Goal: Transaction & Acquisition: Purchase product/service

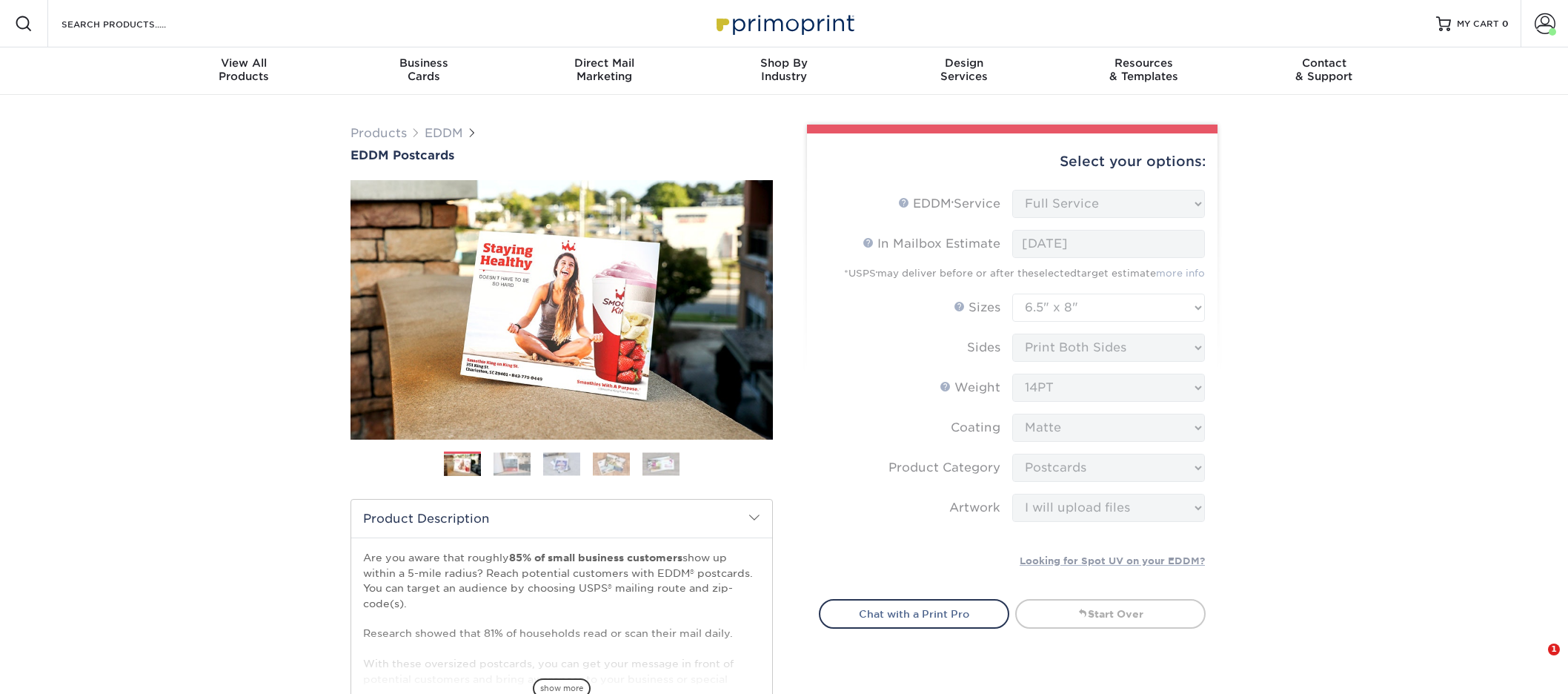
select select "full_service"
select select "6.50x8.00"
select select "9b7272e0-d6c8-4c3c-8e97-d3a1bcdab858"
select select "upload"
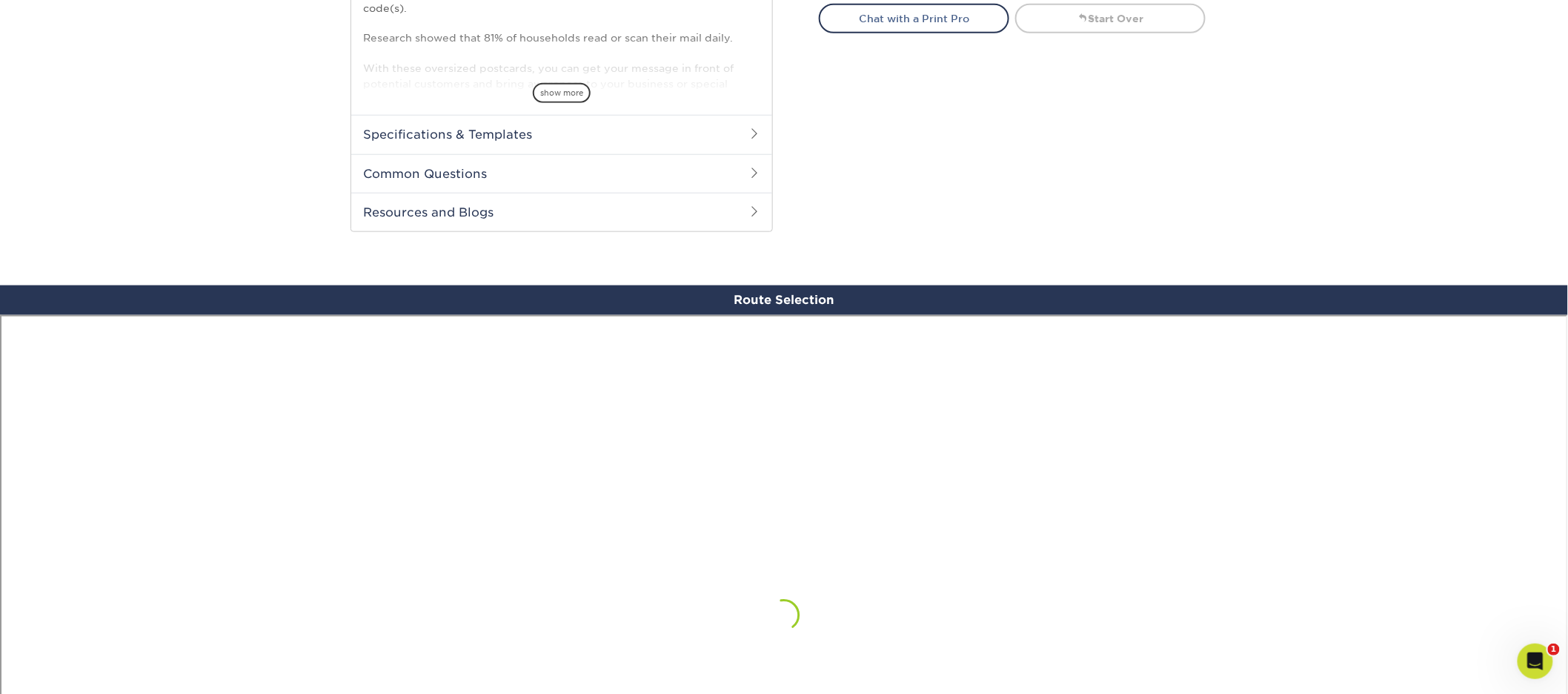
scroll to position [1085, 0]
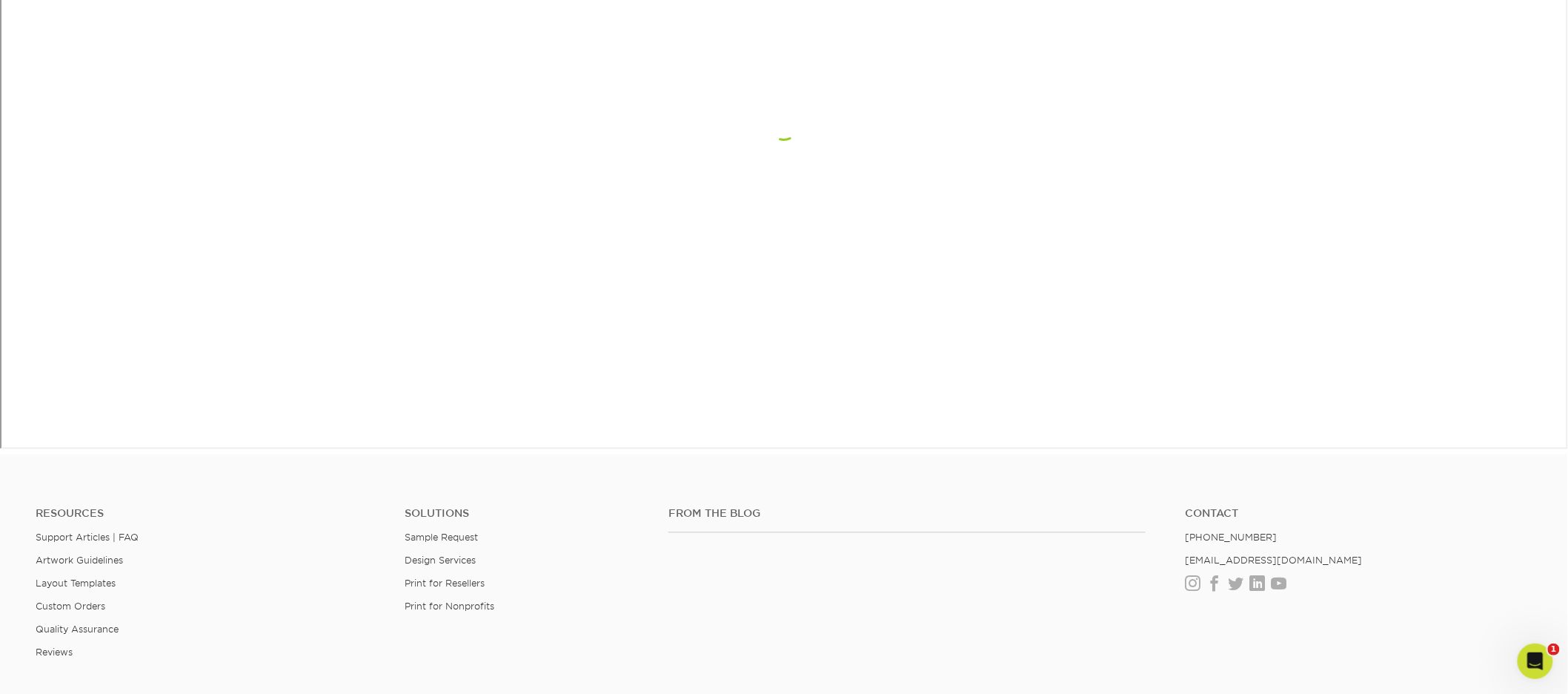
click at [1438, 587] on li "Instagram Facebook Twitter LinkedIn Youtube" at bounding box center [1359, 584] width 347 height 12
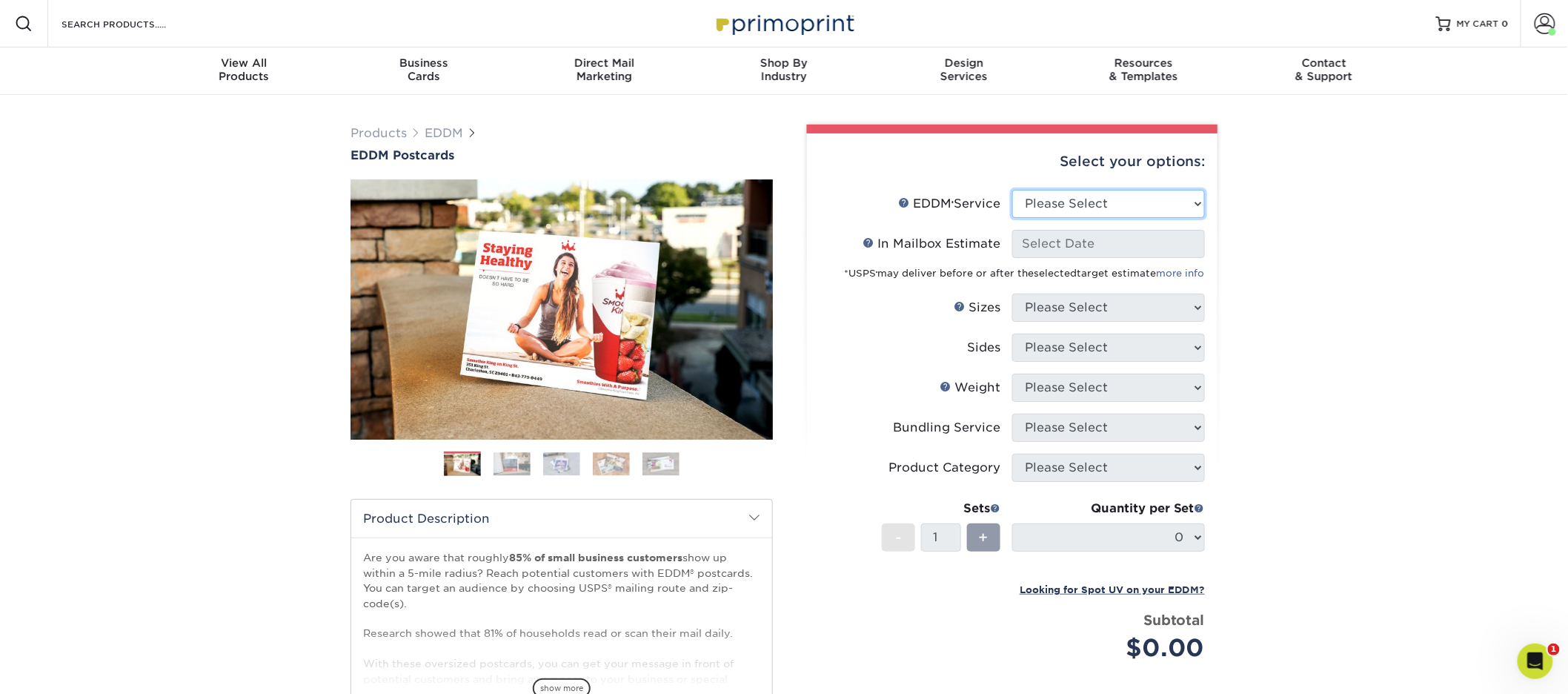
click at [1137, 197] on select "Please Select Full Service Print Only" at bounding box center [1109, 204] width 193 height 28
select select "full_service"
select select "-1"
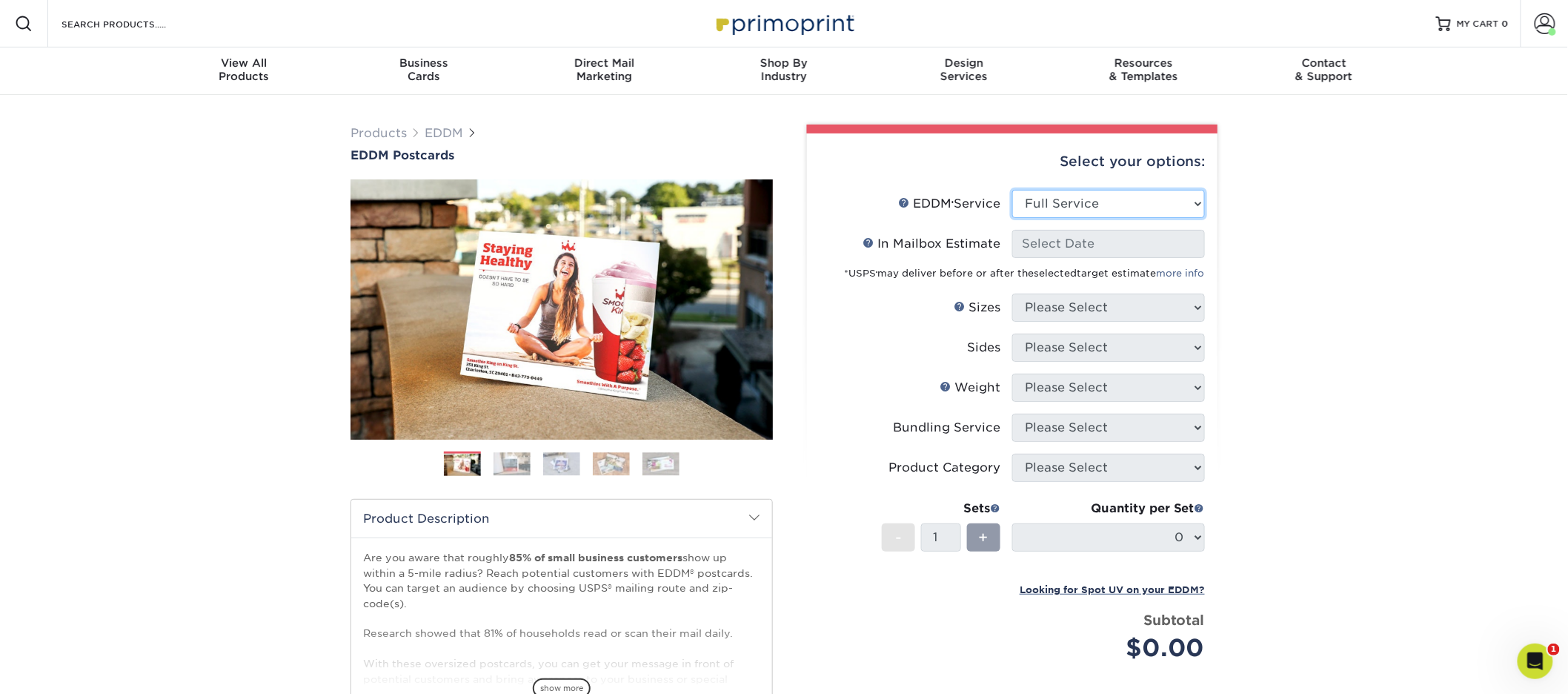
select select "-1"
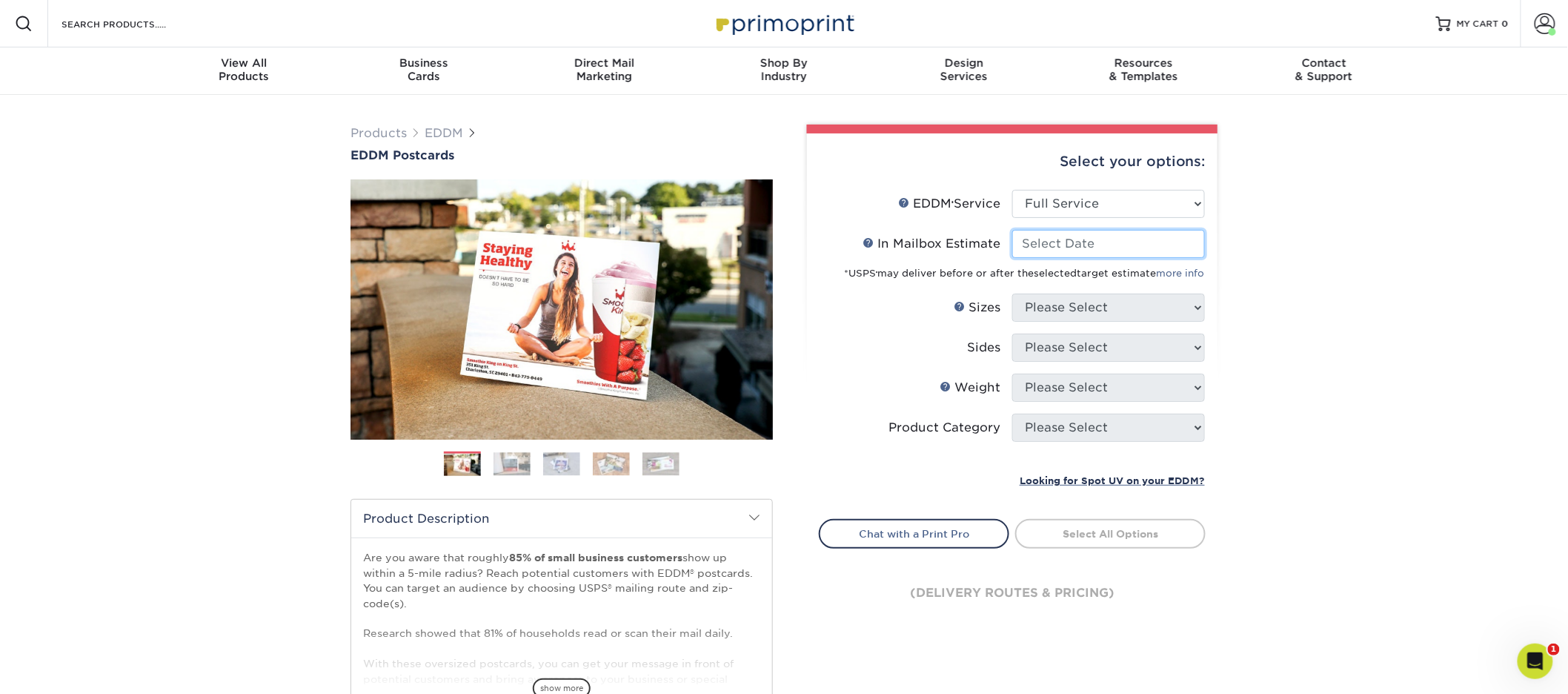
click at [1134, 242] on input "In Mailbox Estimate Help In Mailbox Estimate" at bounding box center [1109, 244] width 193 height 28
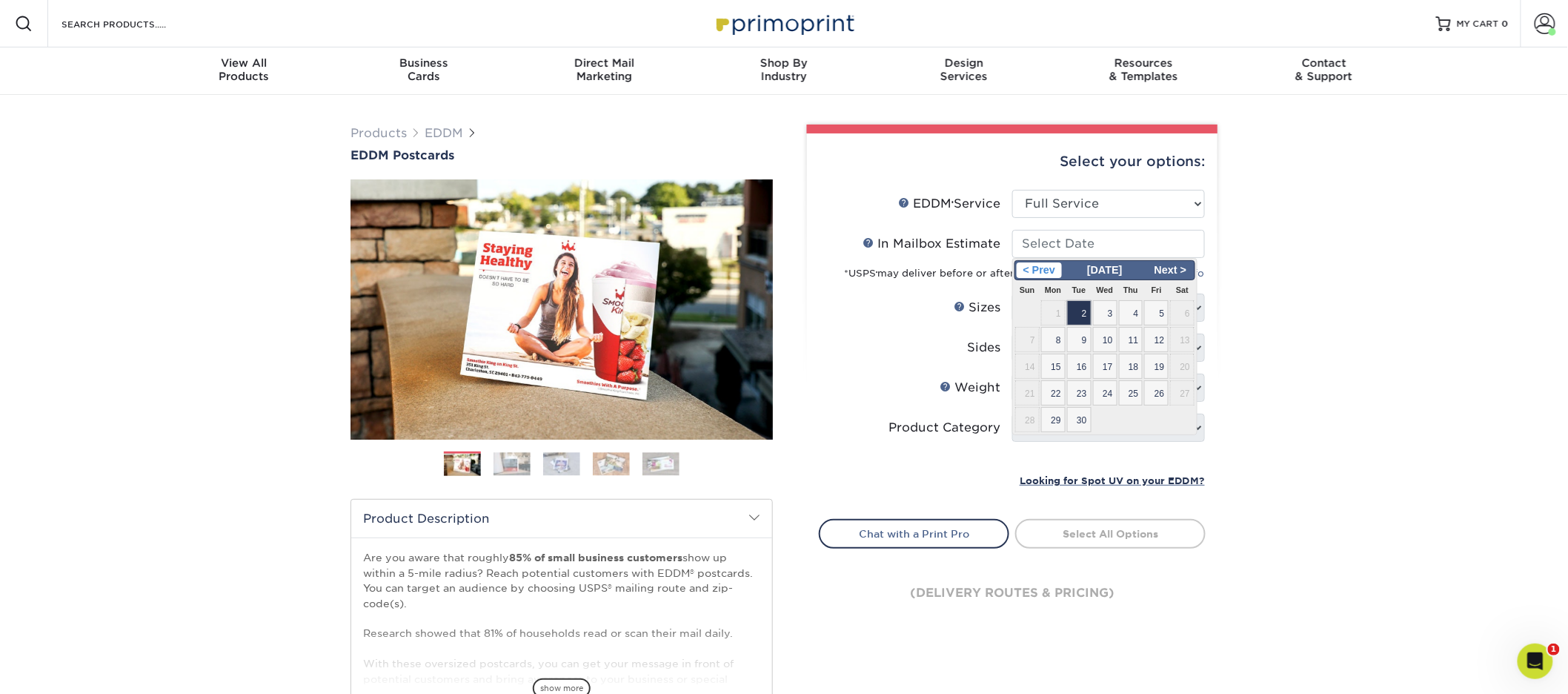
click at [1041, 272] on span "< Prev" at bounding box center [1039, 270] width 45 height 16
click at [1156, 413] on span "29" at bounding box center [1157, 420] width 25 height 25
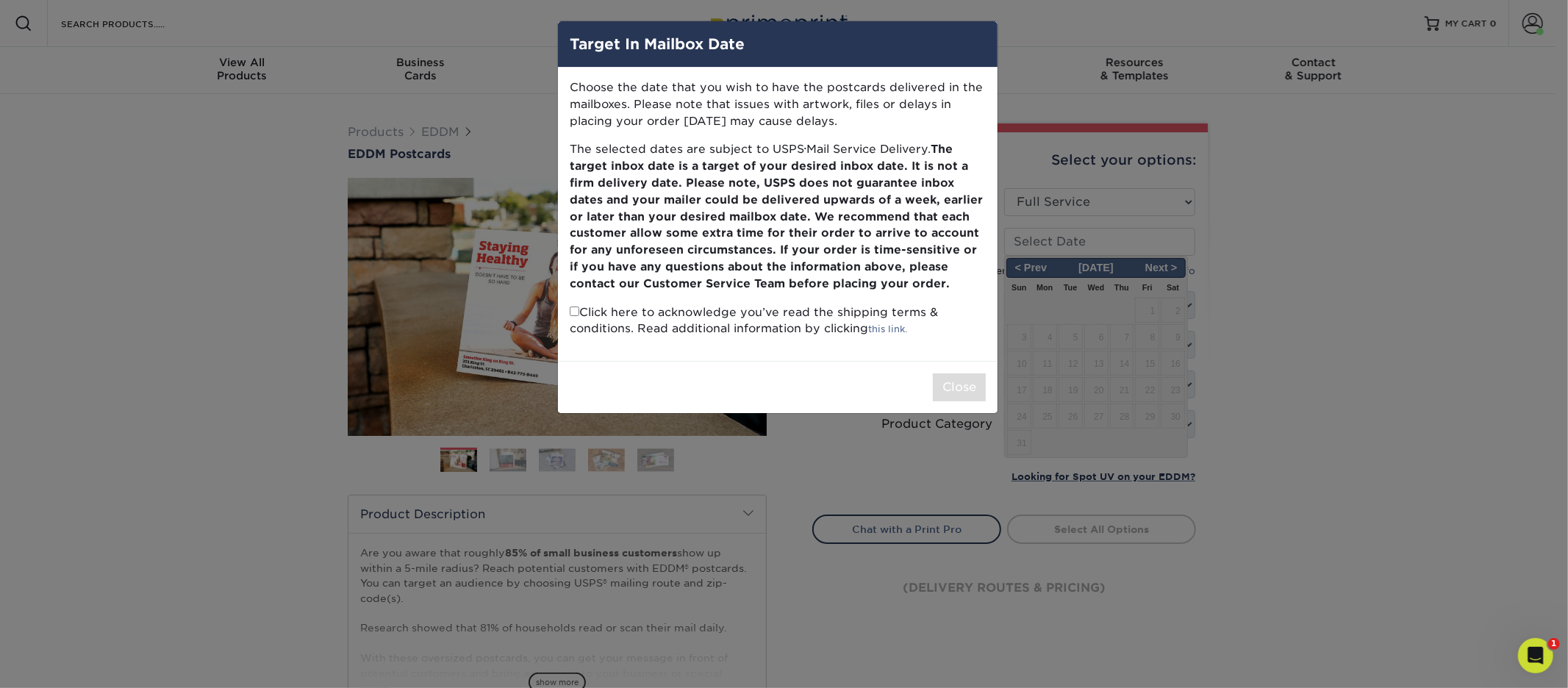
drag, startPoint x: 695, startPoint y: 325, endPoint x: 562, endPoint y: 305, distance: 134.5
click at [694, 326] on p "Click here to acknowledge you’ve read the shipping terms & conditions. Read add…" at bounding box center [778, 321] width 416 height 34
click at [574, 313] on input "checkbox" at bounding box center [574, 311] width 10 height 10
checkbox input "true"
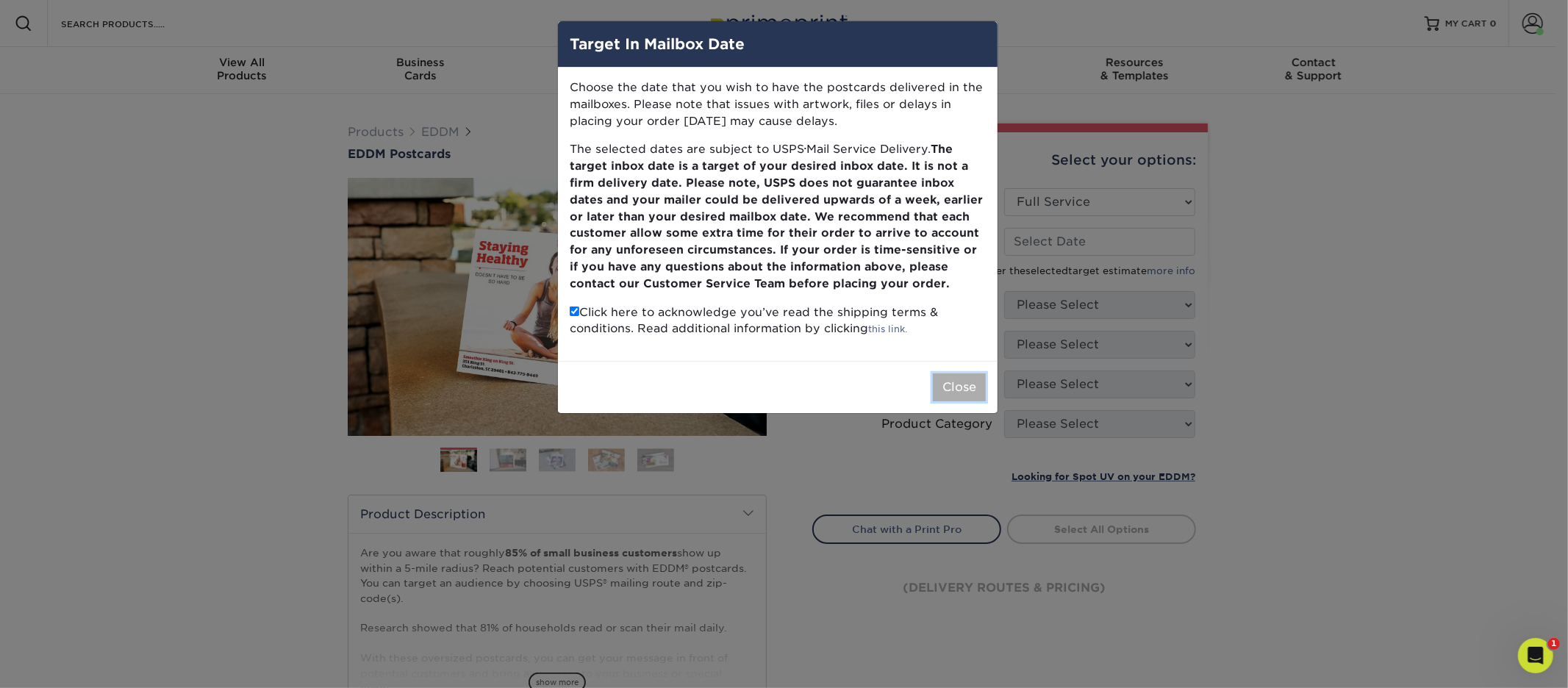
click at [966, 387] on button "Close" at bounding box center [960, 387] width 53 height 28
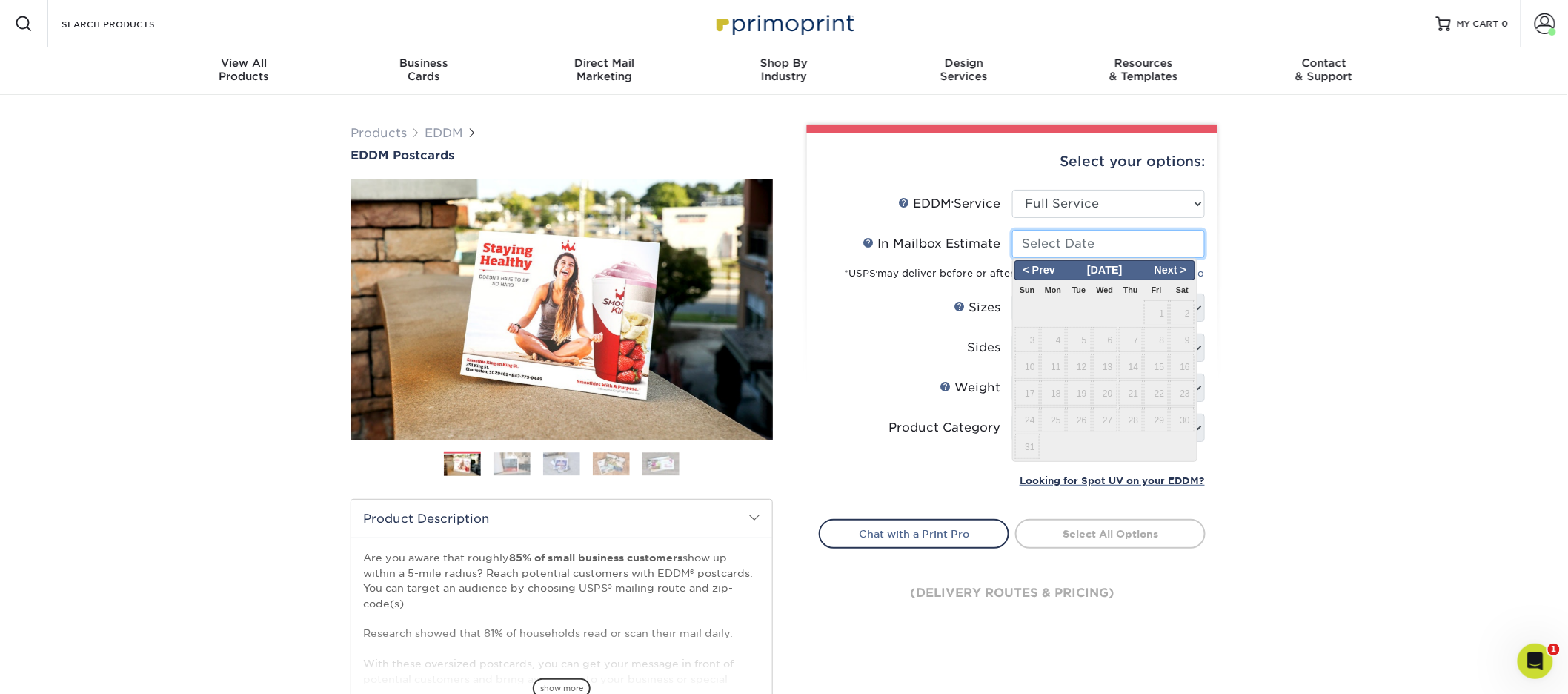
click at [1119, 237] on input "In Mailbox Estimate Help In Mailbox Estimate" at bounding box center [1109, 244] width 193 height 28
click at [1181, 268] on span "Next >" at bounding box center [1170, 270] width 45 height 16
click at [1078, 308] on span "2" at bounding box center [1080, 312] width 25 height 25
type input "2025-09-02"
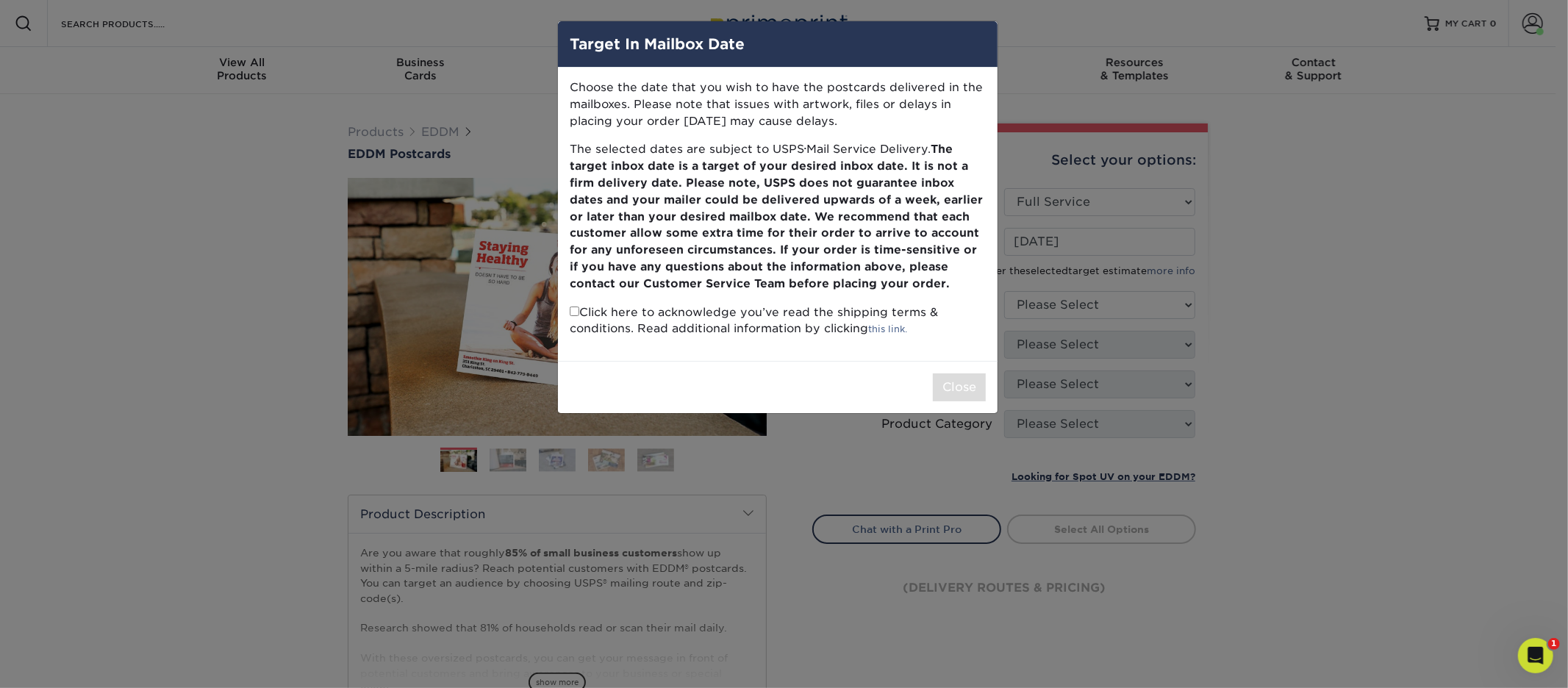
click at [575, 313] on input "checkbox" at bounding box center [574, 311] width 10 height 10
checkbox input "true"
click at [935, 383] on button "Close" at bounding box center [960, 387] width 53 height 28
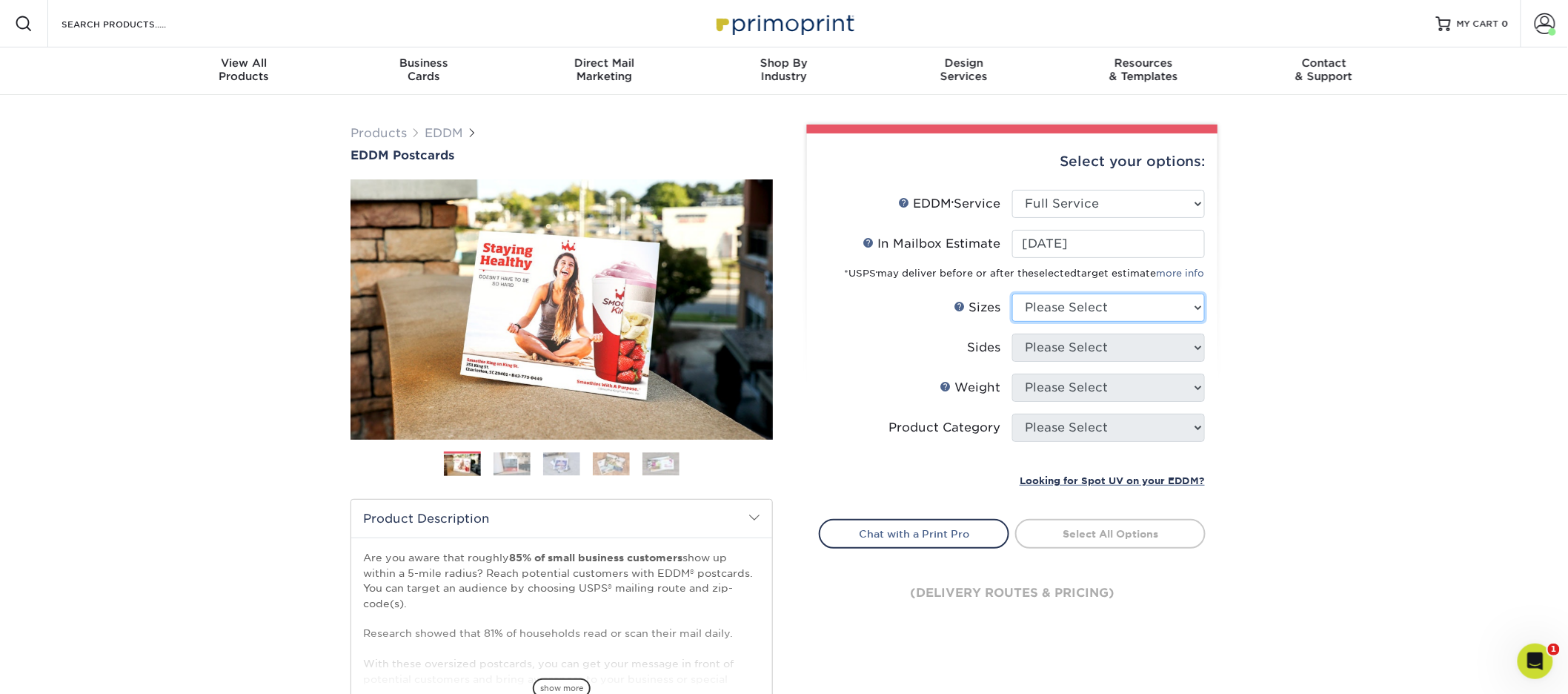
click at [1073, 294] on select "Please Select 4.5" x 12" 6" x 12" 6.5" x 8" 6.5" x 9" 6.5" x 12" 7" x 8.5" 8" x…" at bounding box center [1109, 308] width 193 height 28
select select "6.50x8.00"
click at [1092, 353] on select "Please Select Print Both Sides Print Front Only" at bounding box center [1109, 348] width 193 height 28
select select "13abbda7-1d64-4f25-8bb2-c179b224825d"
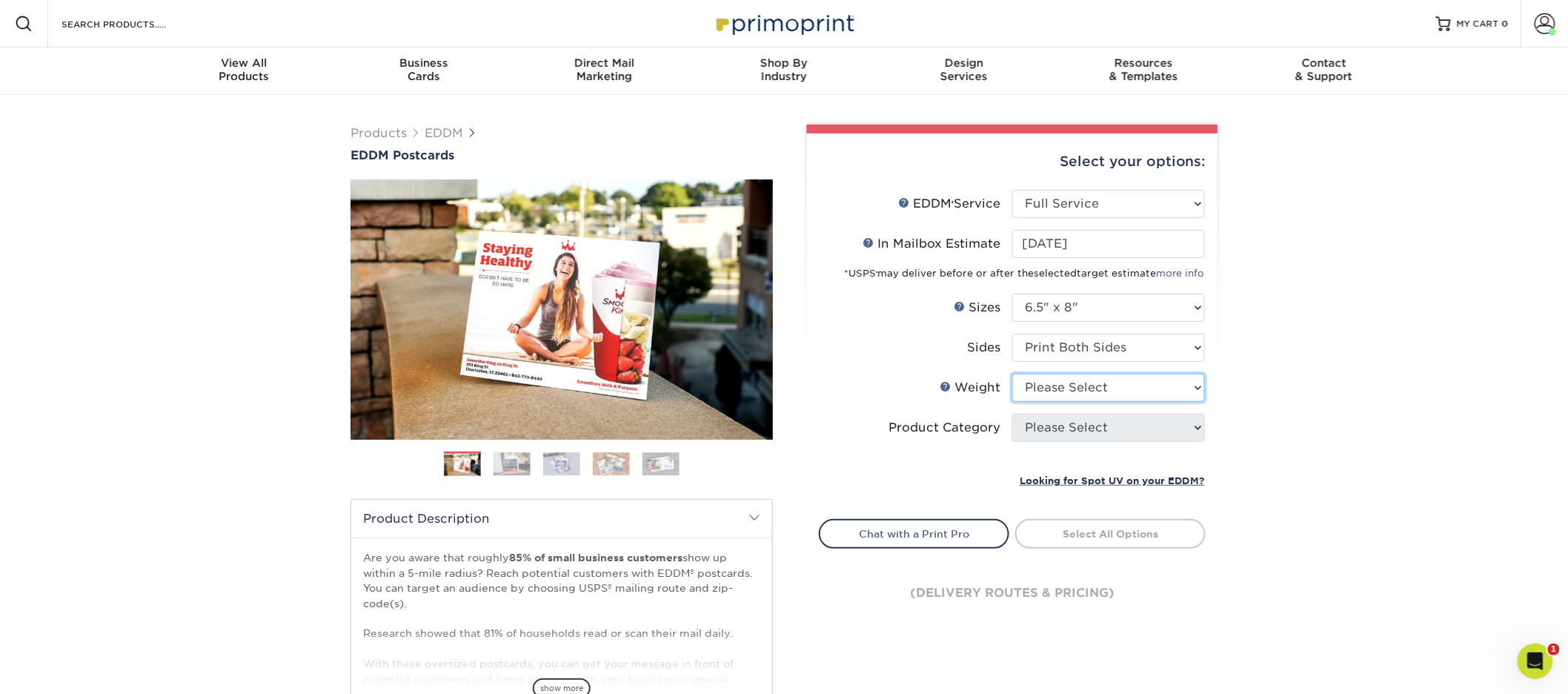
click at [1085, 394] on select "Please Select 16PT 14PT" at bounding box center [1109, 388] width 193 height 28
select select "14PT"
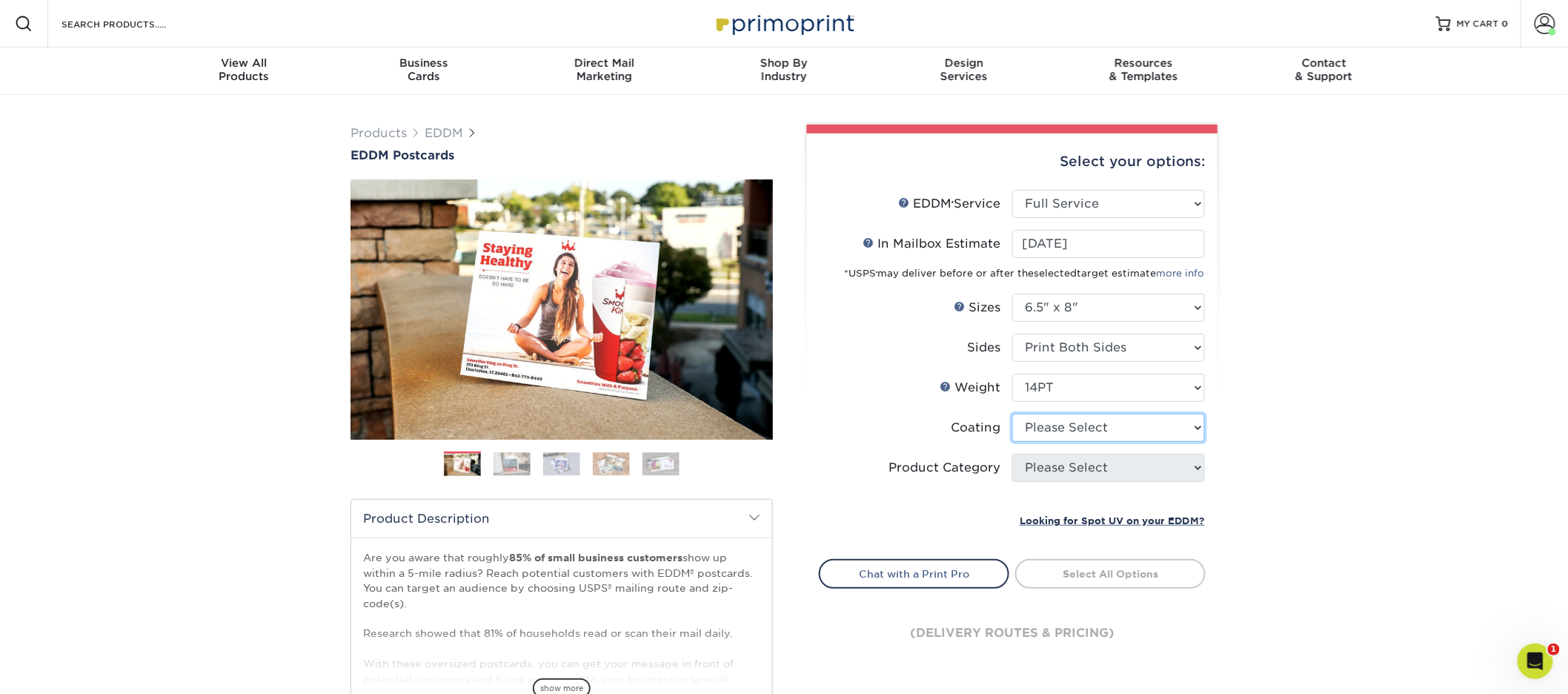
click at [1089, 430] on select at bounding box center [1109, 428] width 193 height 28
select select "121bb7b5-3b4d-429f-bd8d-bbf80e953313"
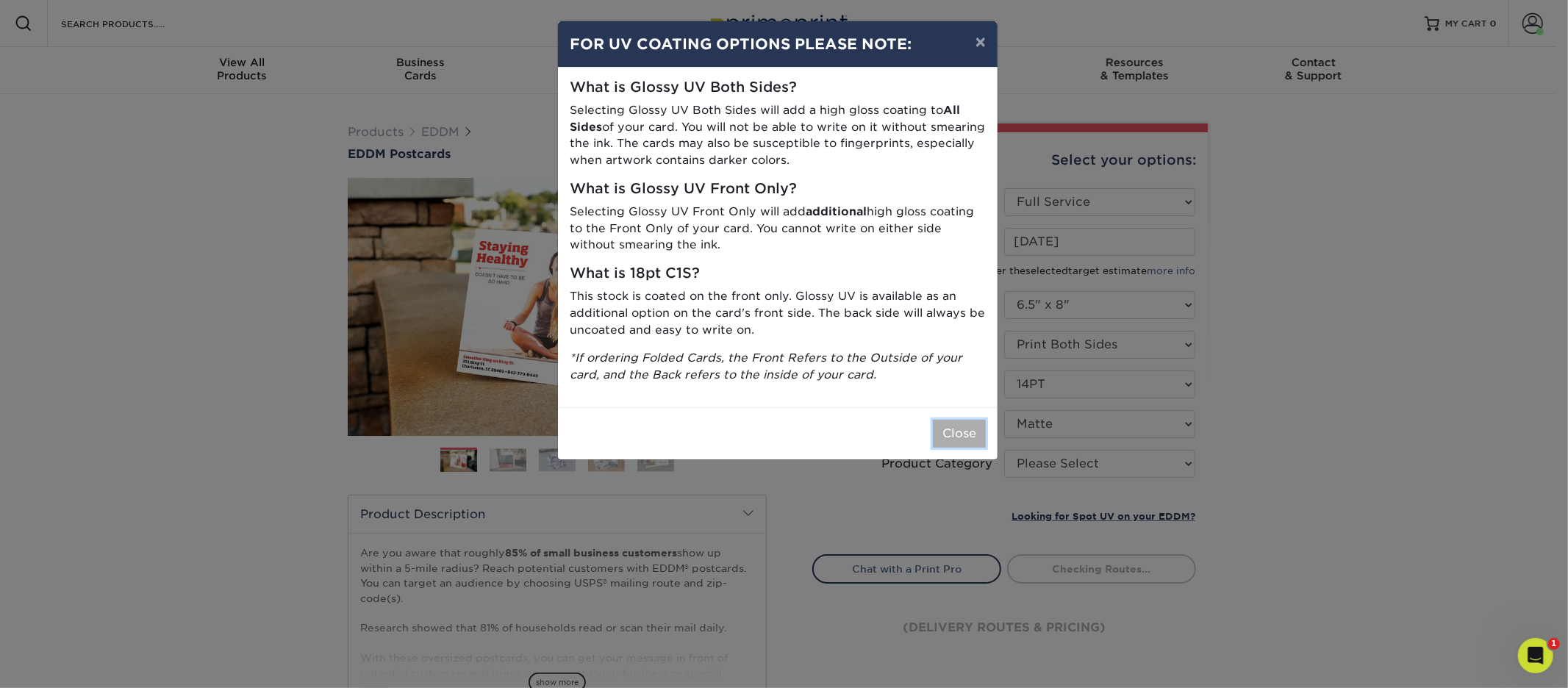
click at [946, 422] on button "Close" at bounding box center [960, 434] width 53 height 28
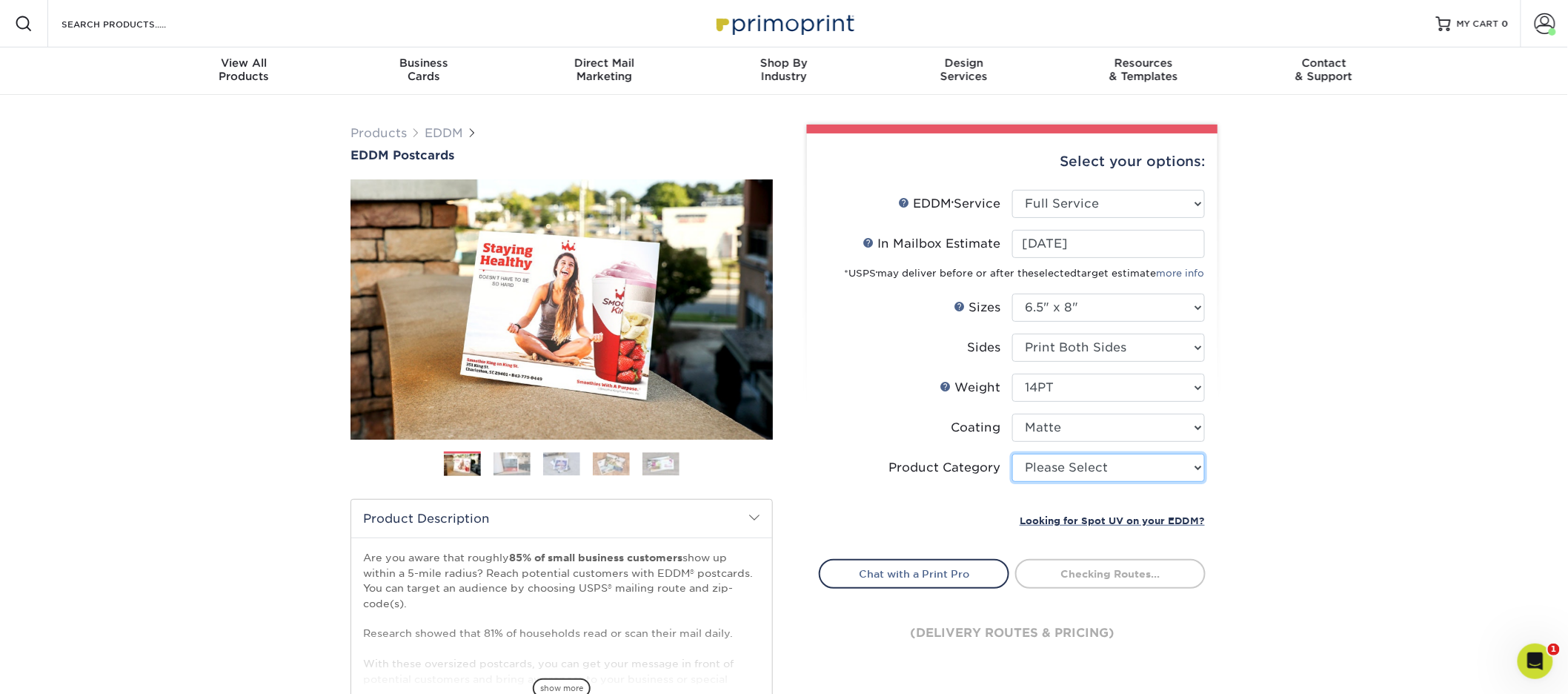
click at [1099, 475] on select "Please Select Postcards" at bounding box center [1109, 468] width 193 height 28
select select "9b7272e0-d6c8-4c3c-8e97-d3a1bcdab858"
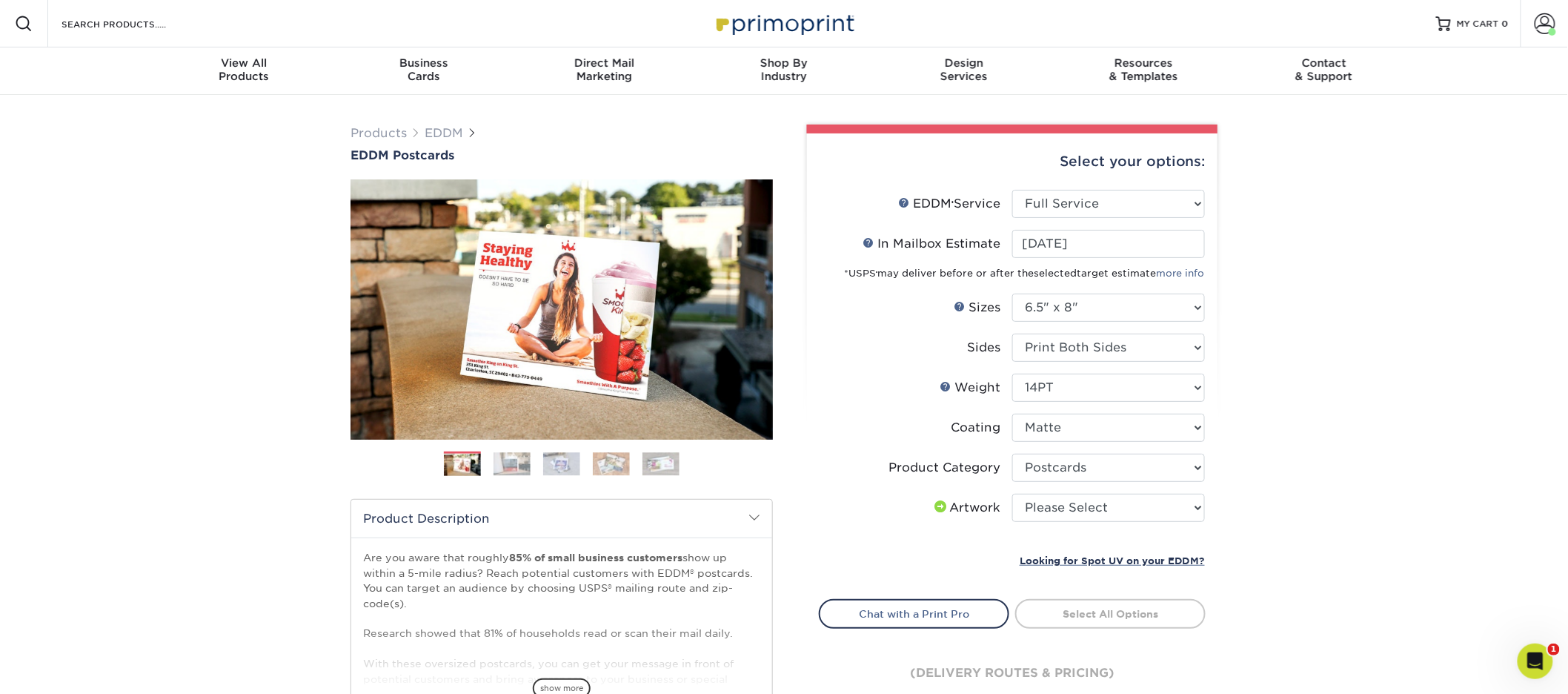
click at [1157, 487] on li "Product Category Please Select Postcards" at bounding box center [1011, 474] width 385 height 40
click at [1189, 520] on li "Artwork Please Select I will upload files I need a design - $150" at bounding box center [1011, 513] width 385 height 40
click at [1189, 515] on select "Please Select I will upload files I need a design - $150" at bounding box center [1109, 508] width 193 height 28
select select "upload"
click at [1093, 613] on link "Select Routes" at bounding box center [1110, 613] width 190 height 27
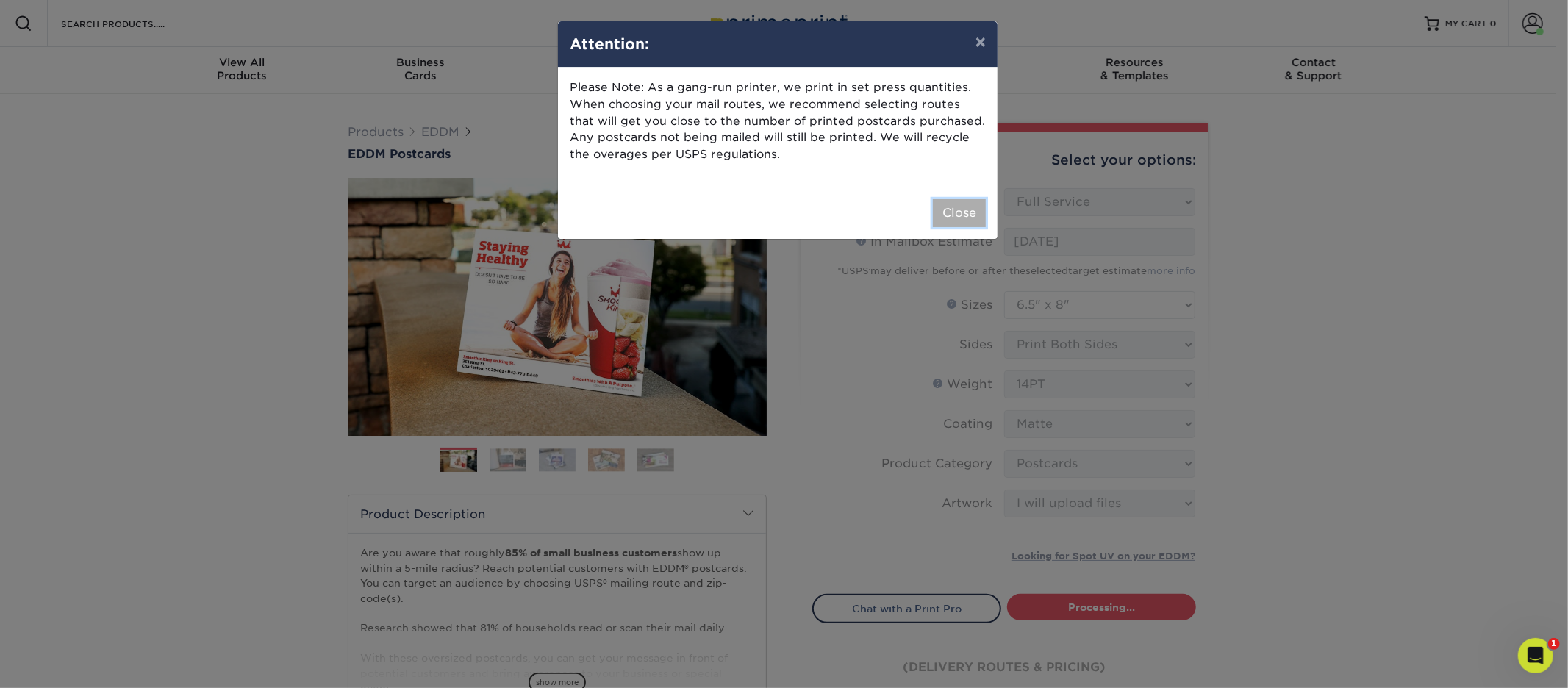
click at [946, 213] on button "Close" at bounding box center [960, 213] width 53 height 28
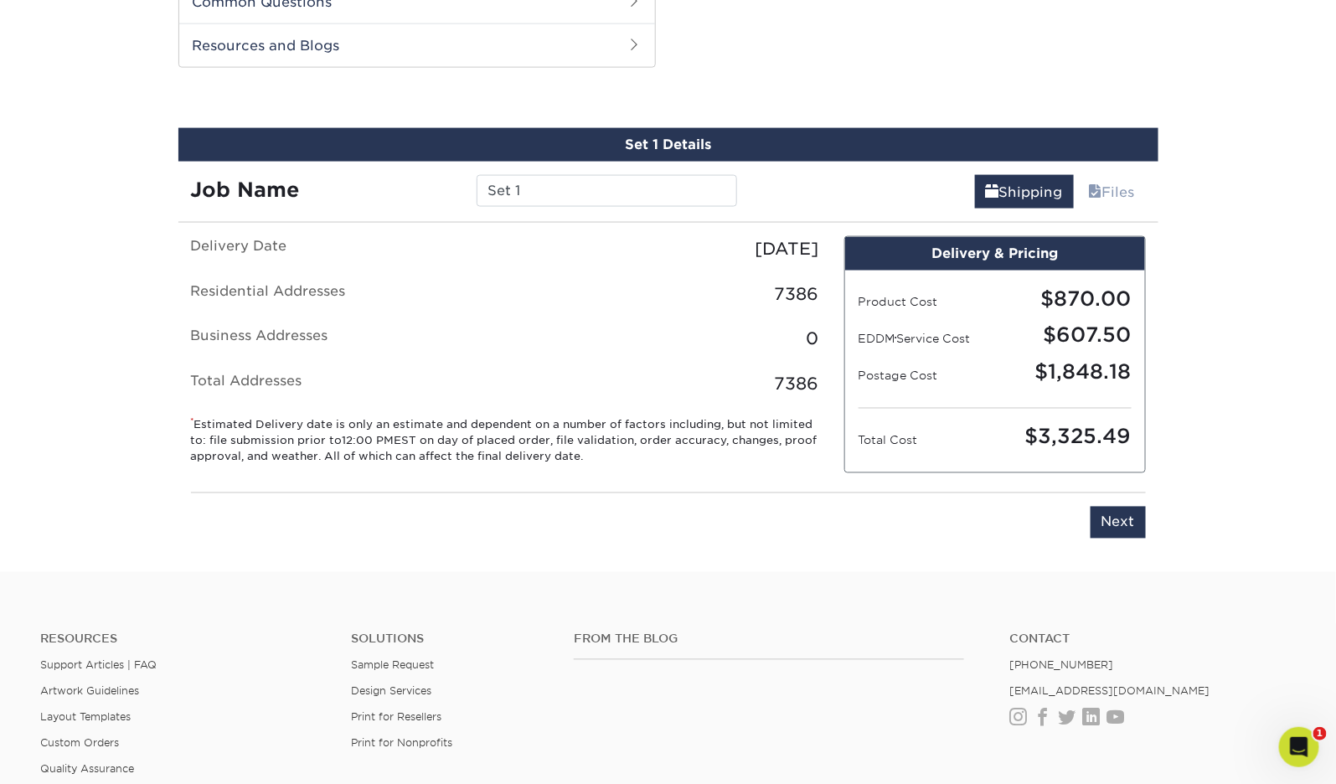
scroll to position [852, 0]
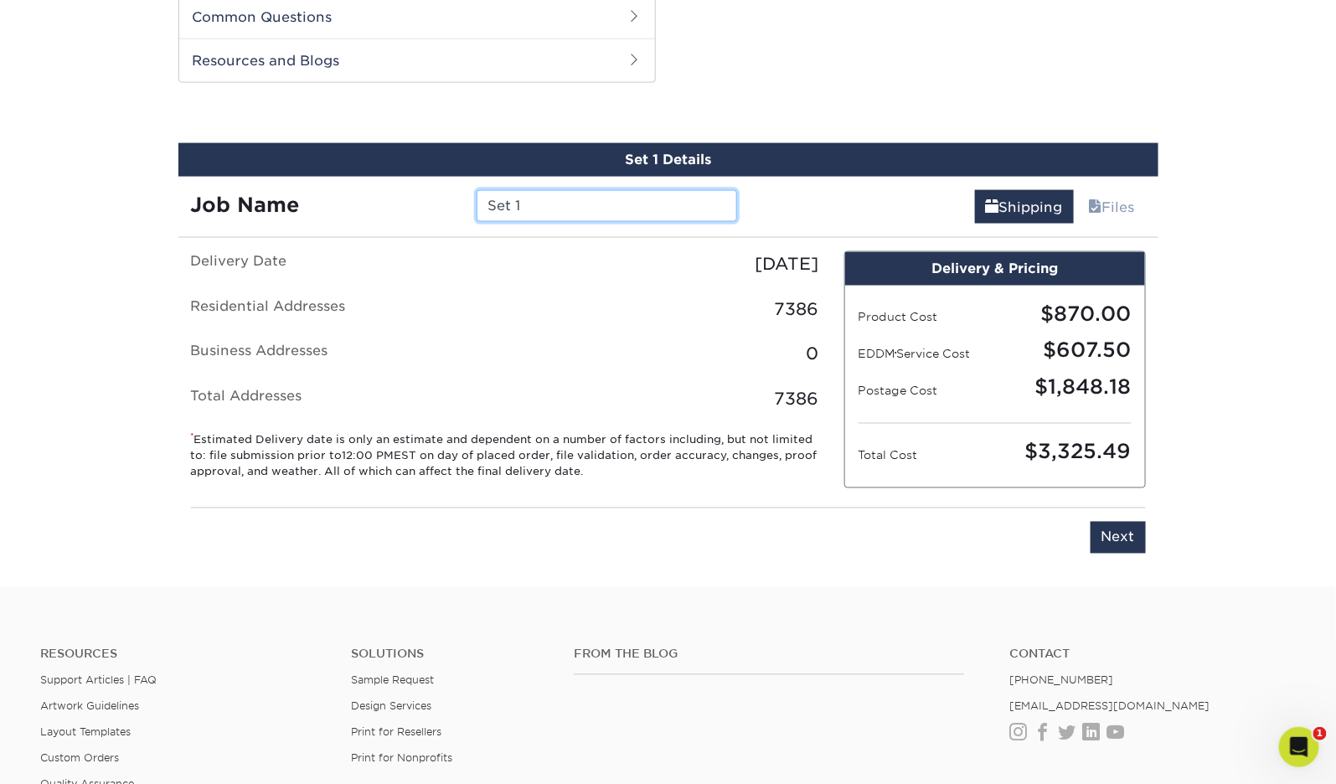
click at [661, 208] on input "Set 1" at bounding box center [607, 206] width 260 height 32
click at [554, 204] on input "sept" at bounding box center [607, 206] width 260 height 32
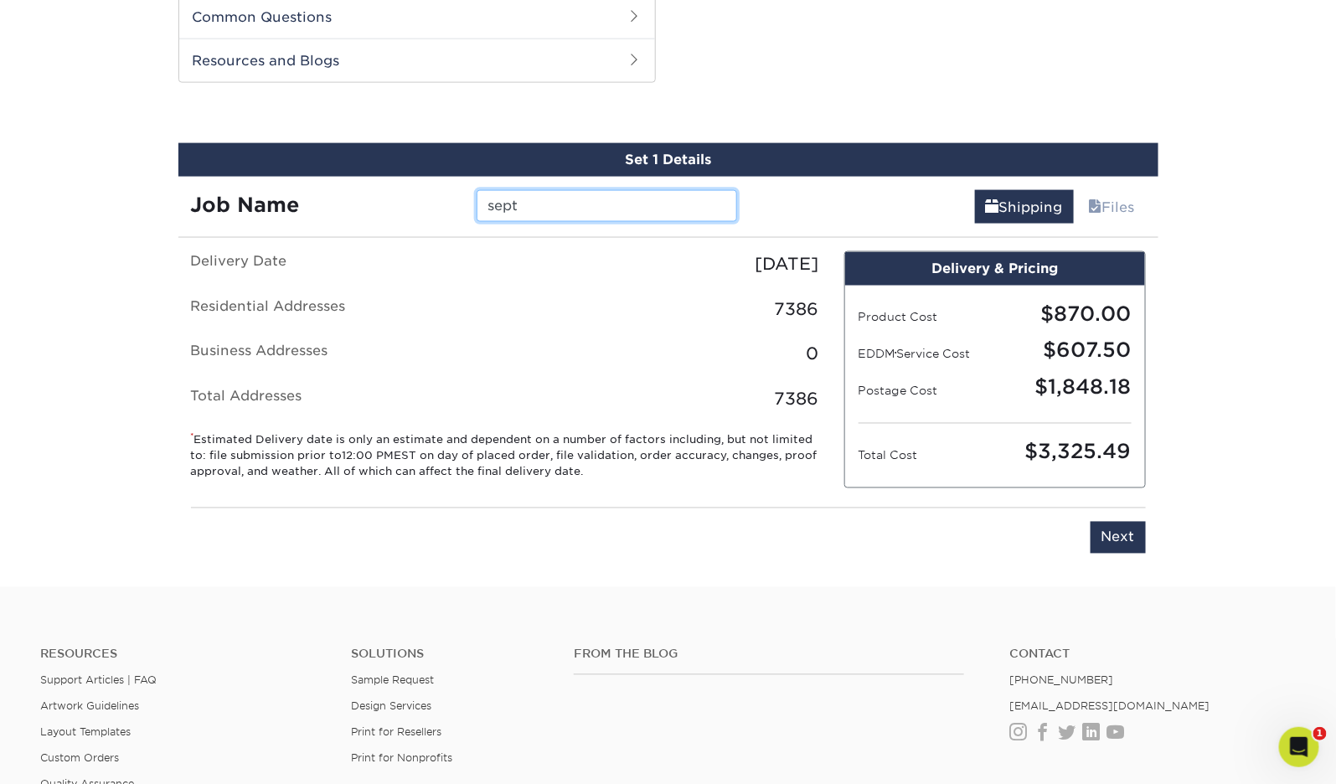
click at [554, 204] on input "sept" at bounding box center [607, 206] width 260 height 32
paste input "8x6.5 Sept 2025 Burl/Wo/Arl Postcard"
type input "8x6.5 Sept 2025 Burl/Wo/Arl Postcard"
click at [693, 428] on fieldset "Delivery Date Tuesday, September 2nd 2025 Residential Addresses 7386 Business A…" at bounding box center [505, 341] width 628 height 181
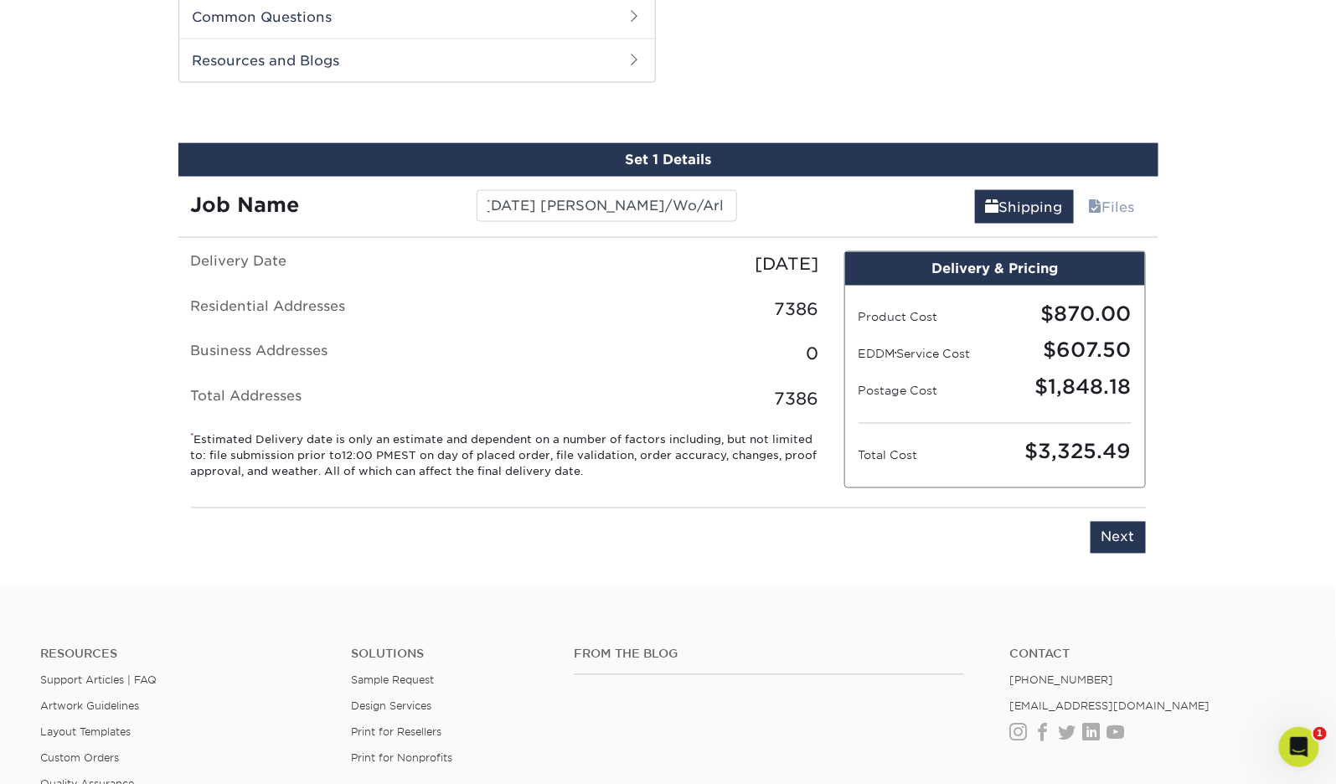
scroll to position [0, 0]
click at [1128, 542] on input "Next" at bounding box center [1117, 538] width 55 height 32
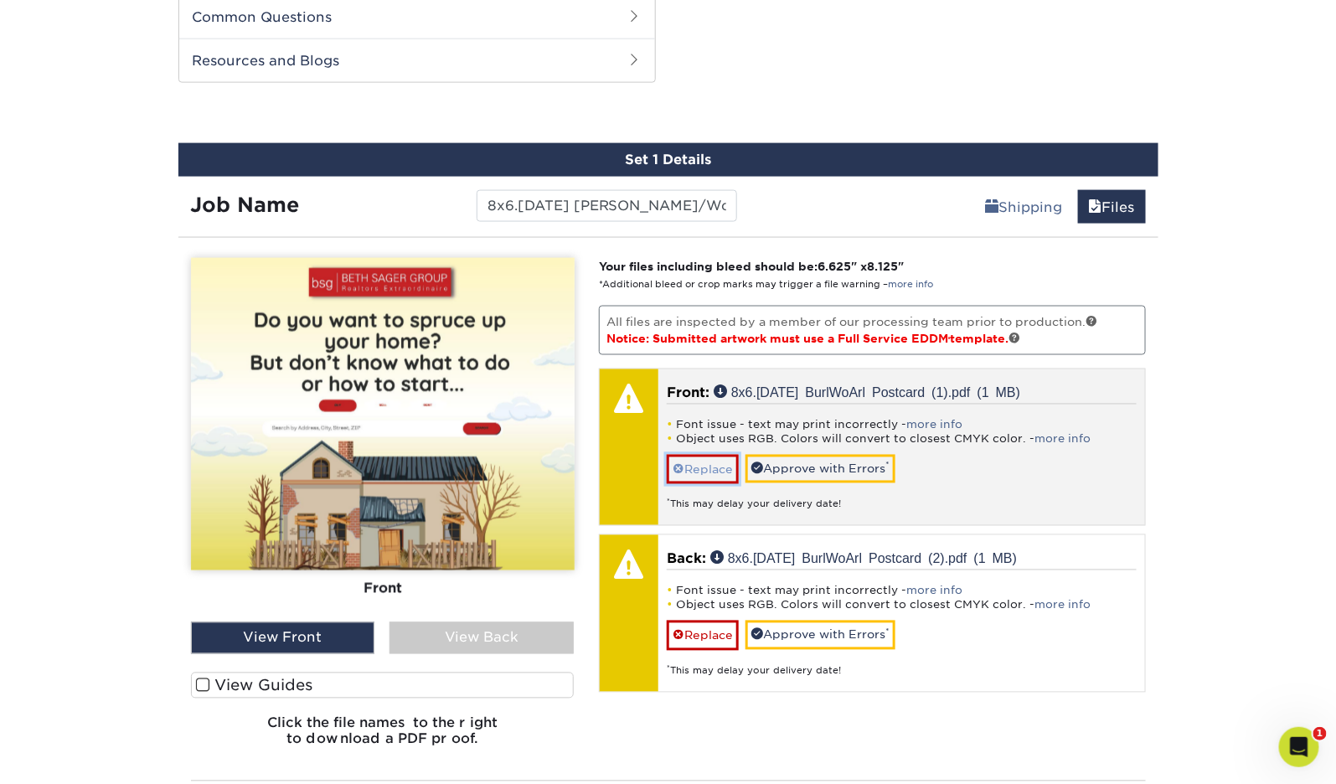
click at [696, 468] on link "Replace" at bounding box center [703, 469] width 72 height 29
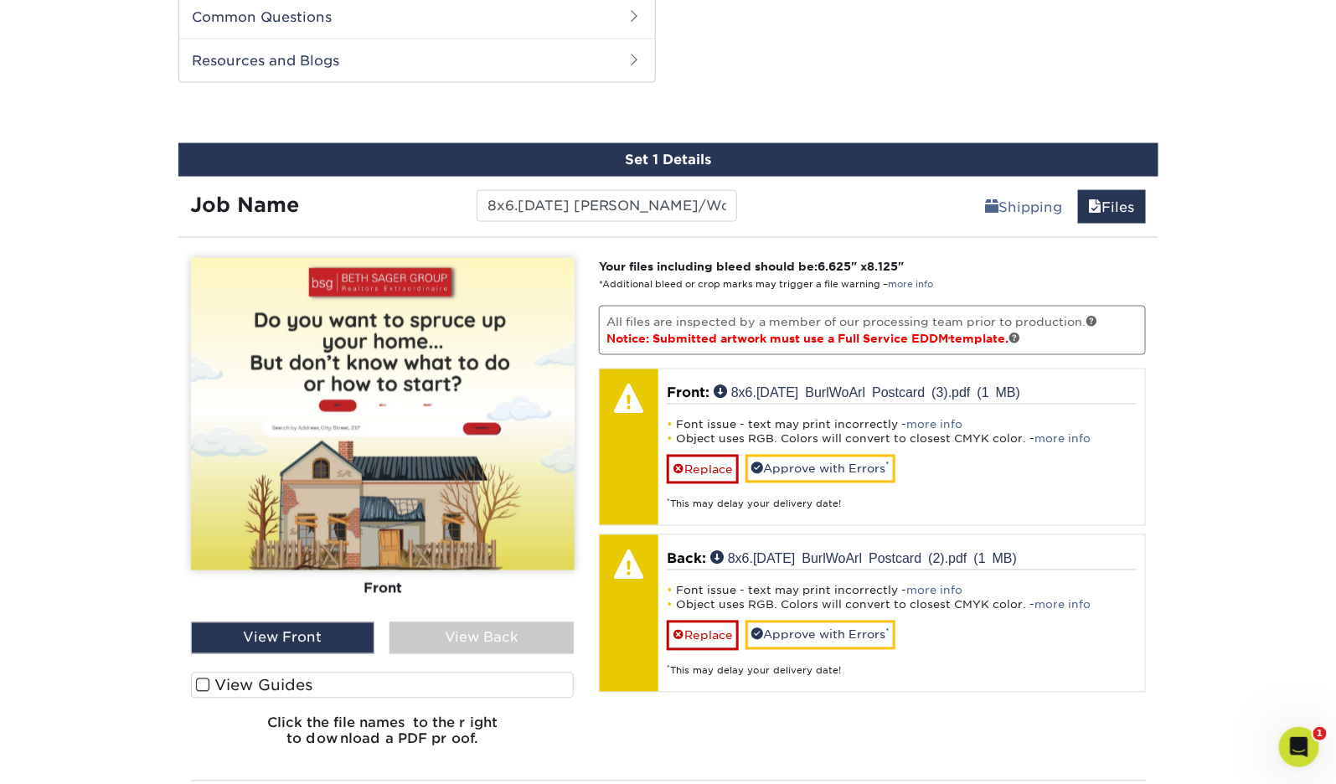
click at [157, 312] on div "Products EDDM EDDM Postcards Previous Next" at bounding box center [668, 61] width 1336 height 1611
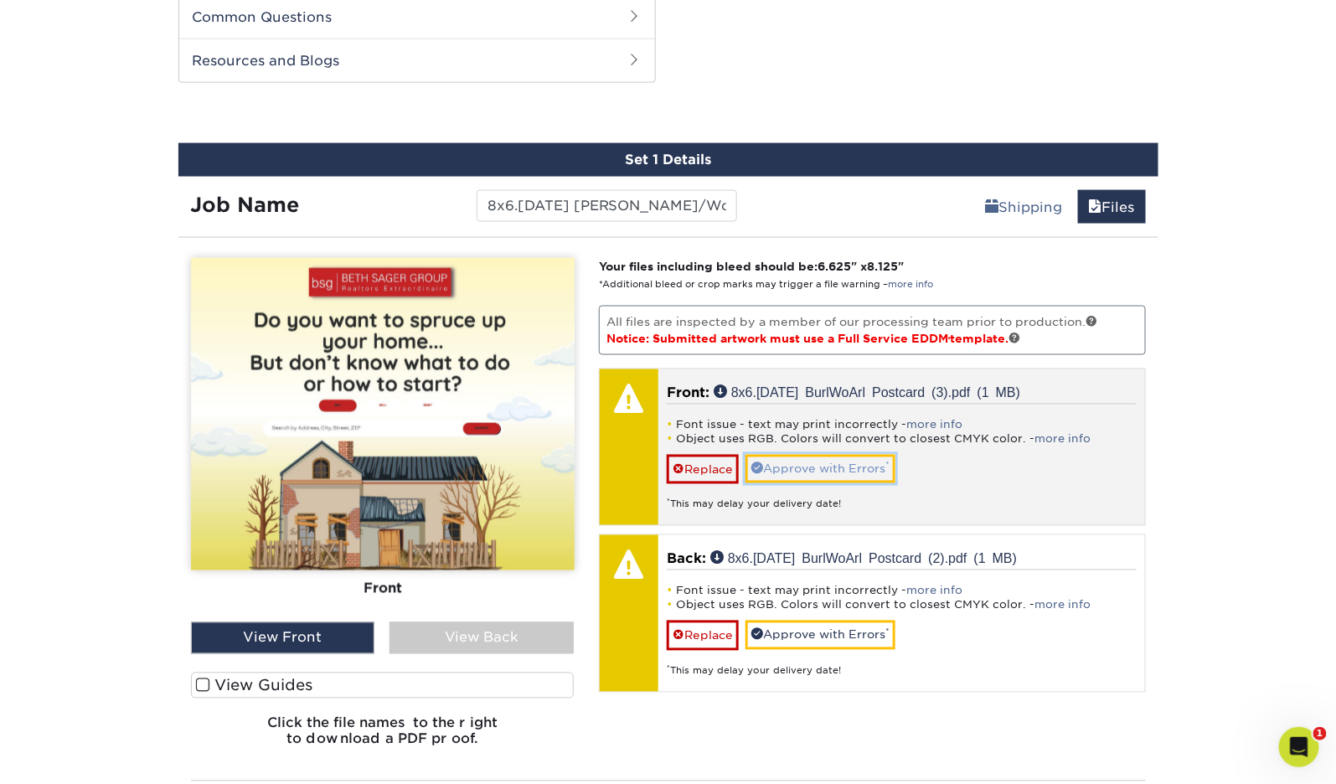
click at [831, 476] on link "Approve with Errors *" at bounding box center [820, 469] width 150 height 28
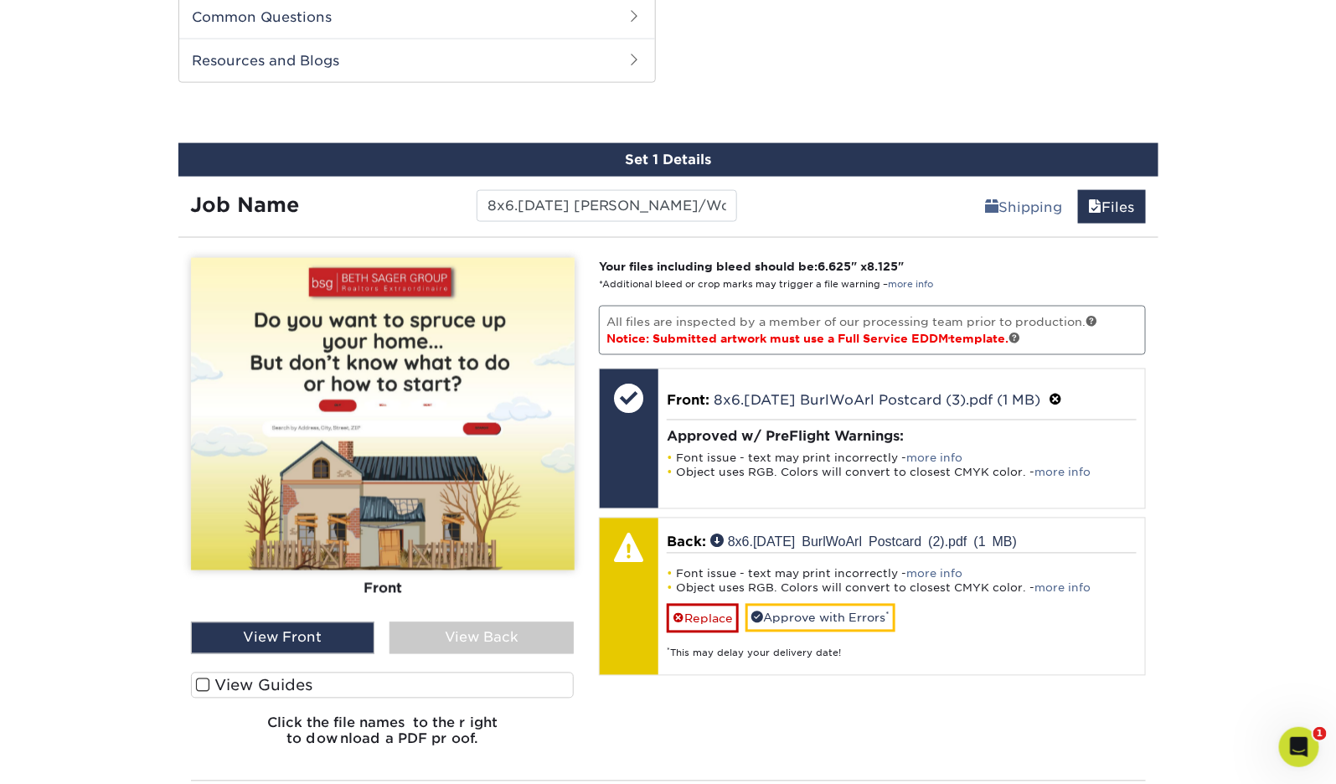
click at [538, 622] on div "View Back" at bounding box center [481, 638] width 184 height 32
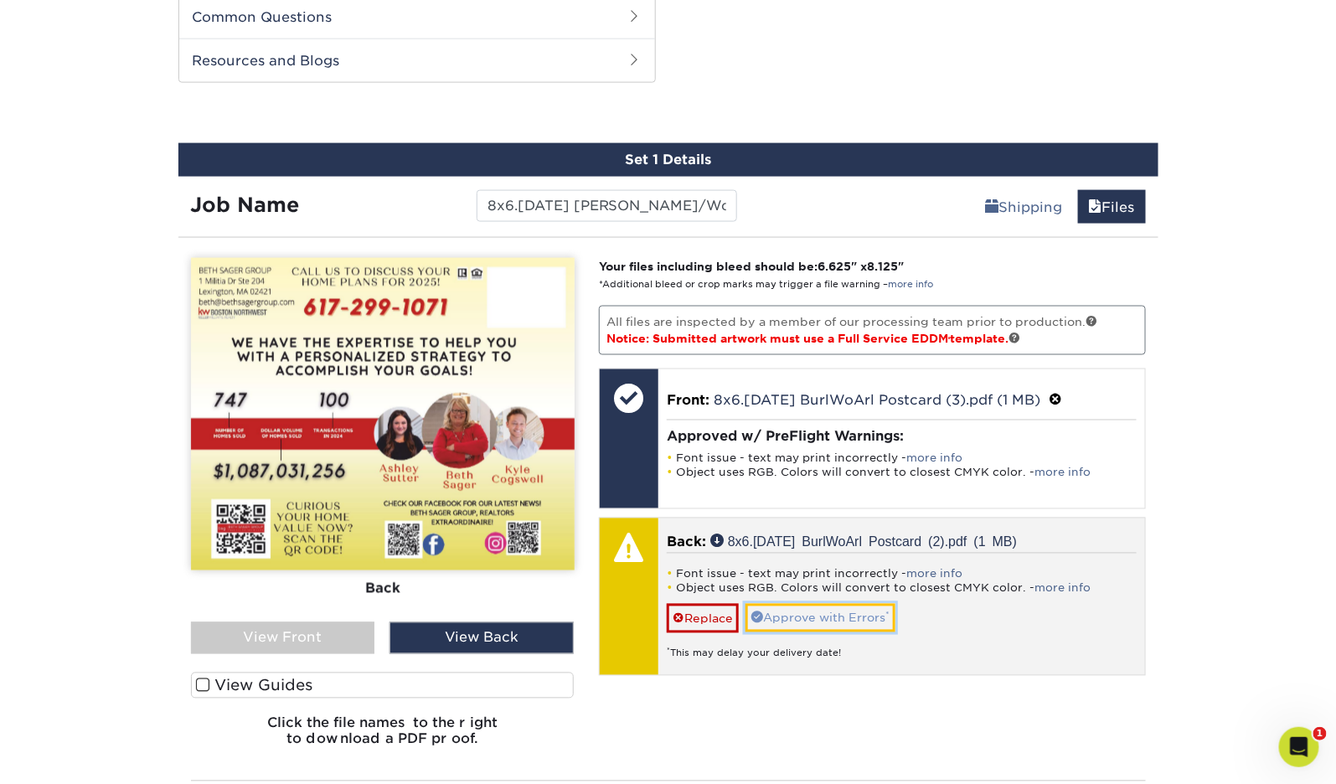
click at [842, 605] on link "Approve with Errors *" at bounding box center [820, 618] width 150 height 28
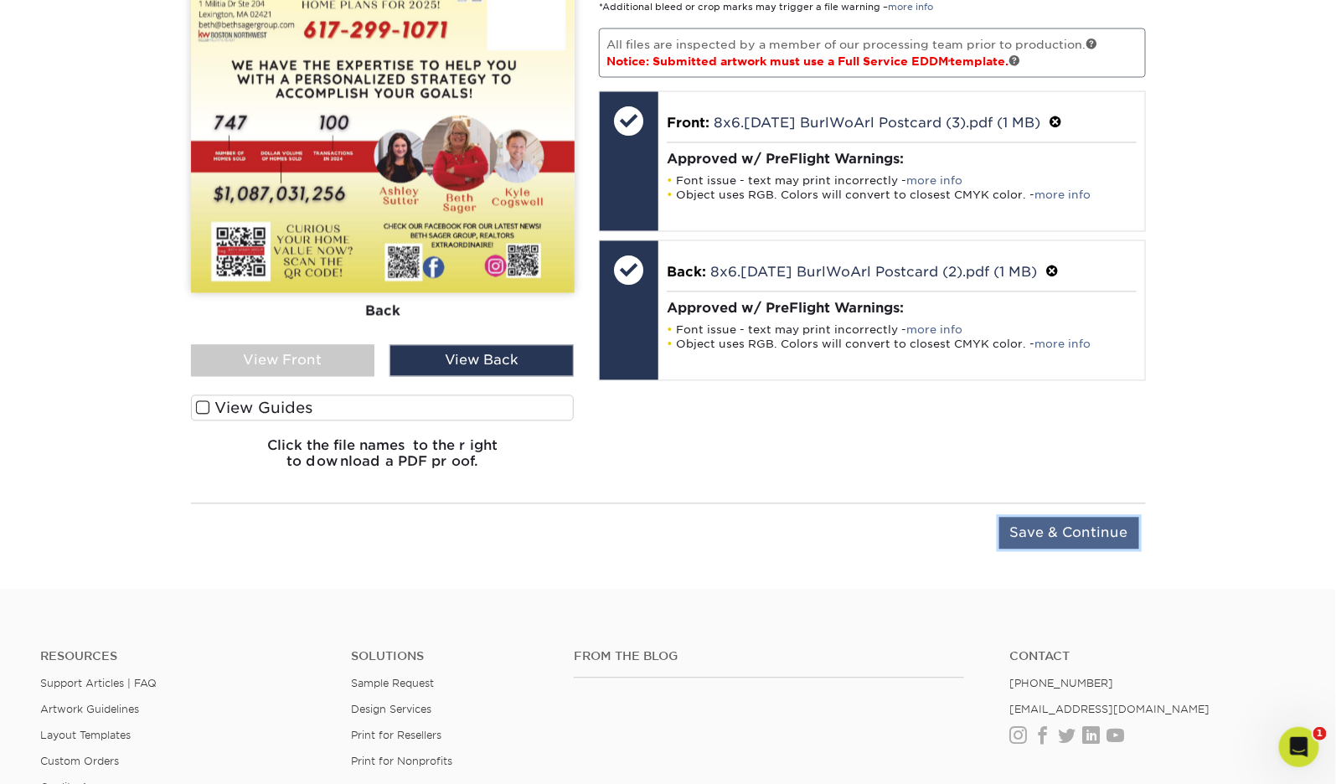
click at [1091, 537] on input "Save & Continue" at bounding box center [1069, 534] width 140 height 32
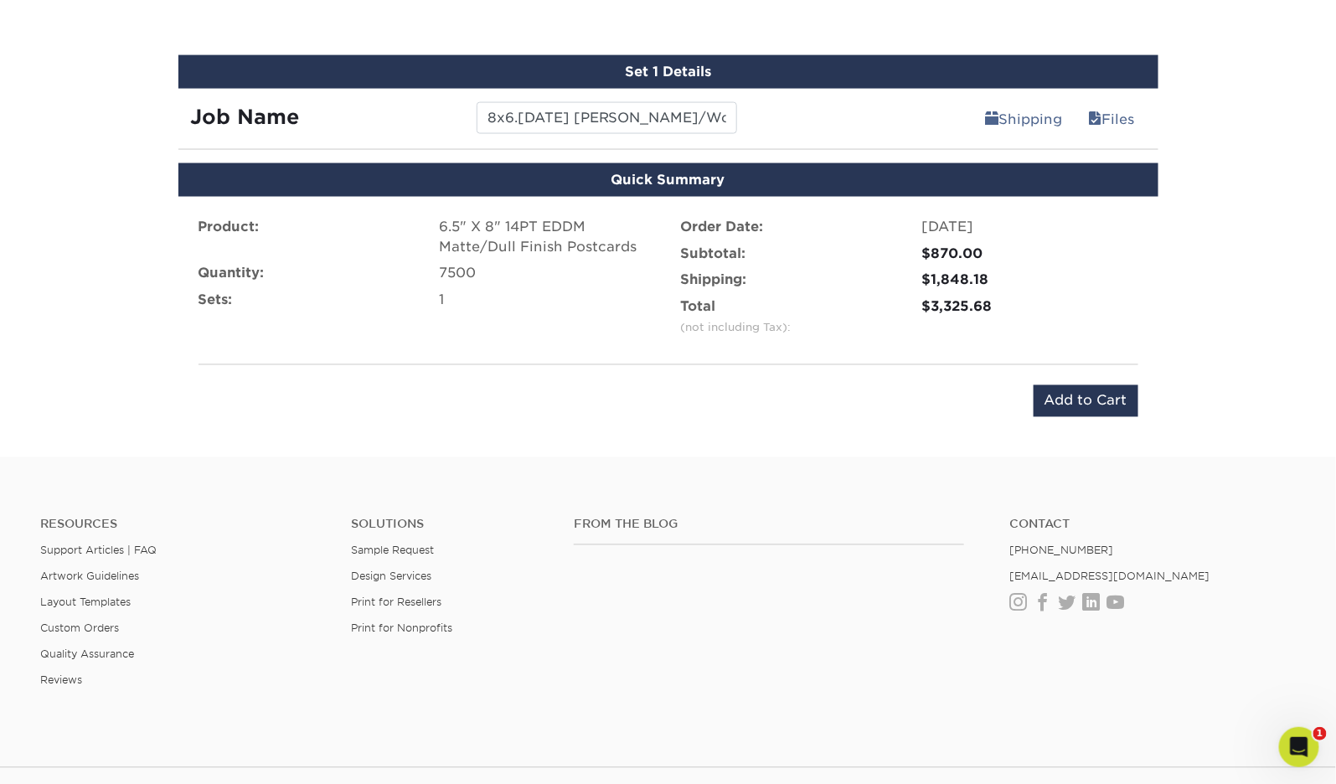
scroll to position [768, 0]
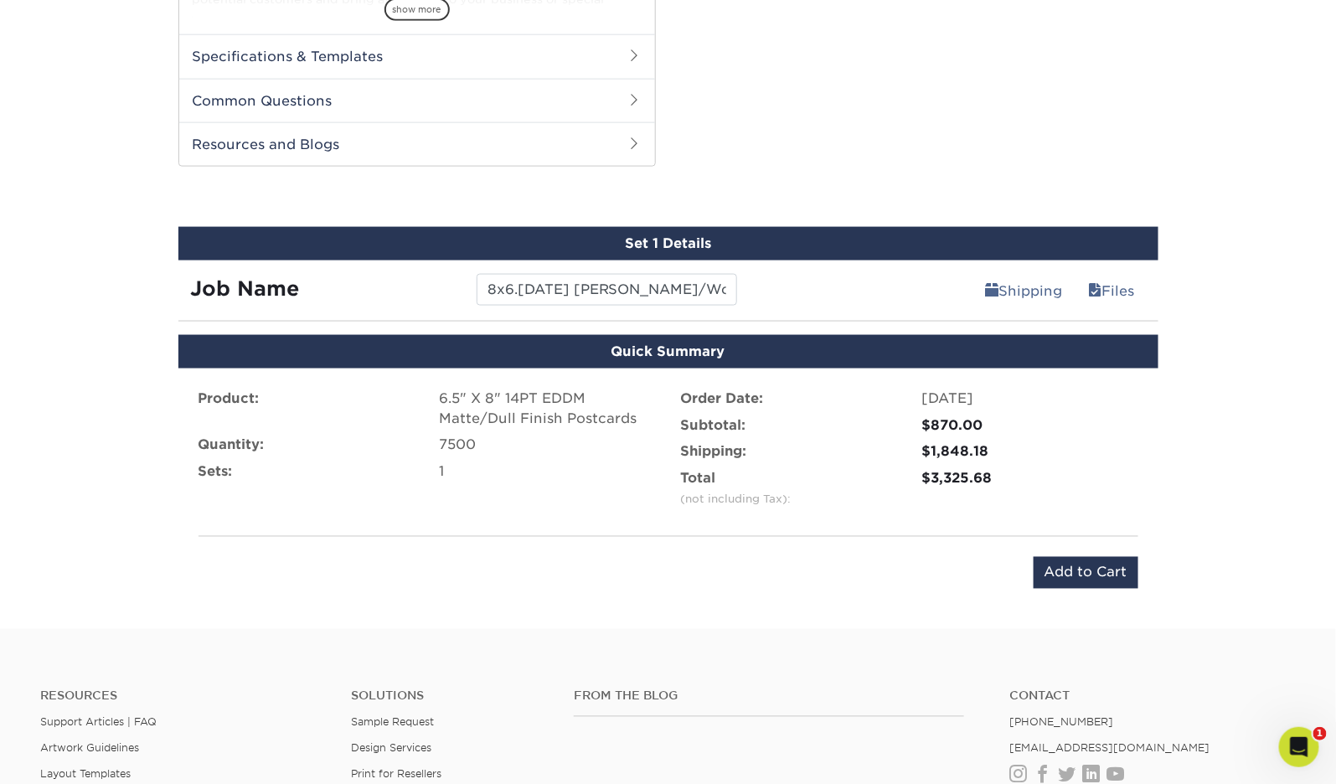
click at [962, 483] on div "$3,325.68" at bounding box center [1030, 479] width 216 height 20
click at [962, 482] on div "$3,325.68" at bounding box center [1030, 479] width 216 height 20
copy div "3,325.68"
click at [1083, 574] on input "Add to Cart" at bounding box center [1085, 573] width 105 height 32
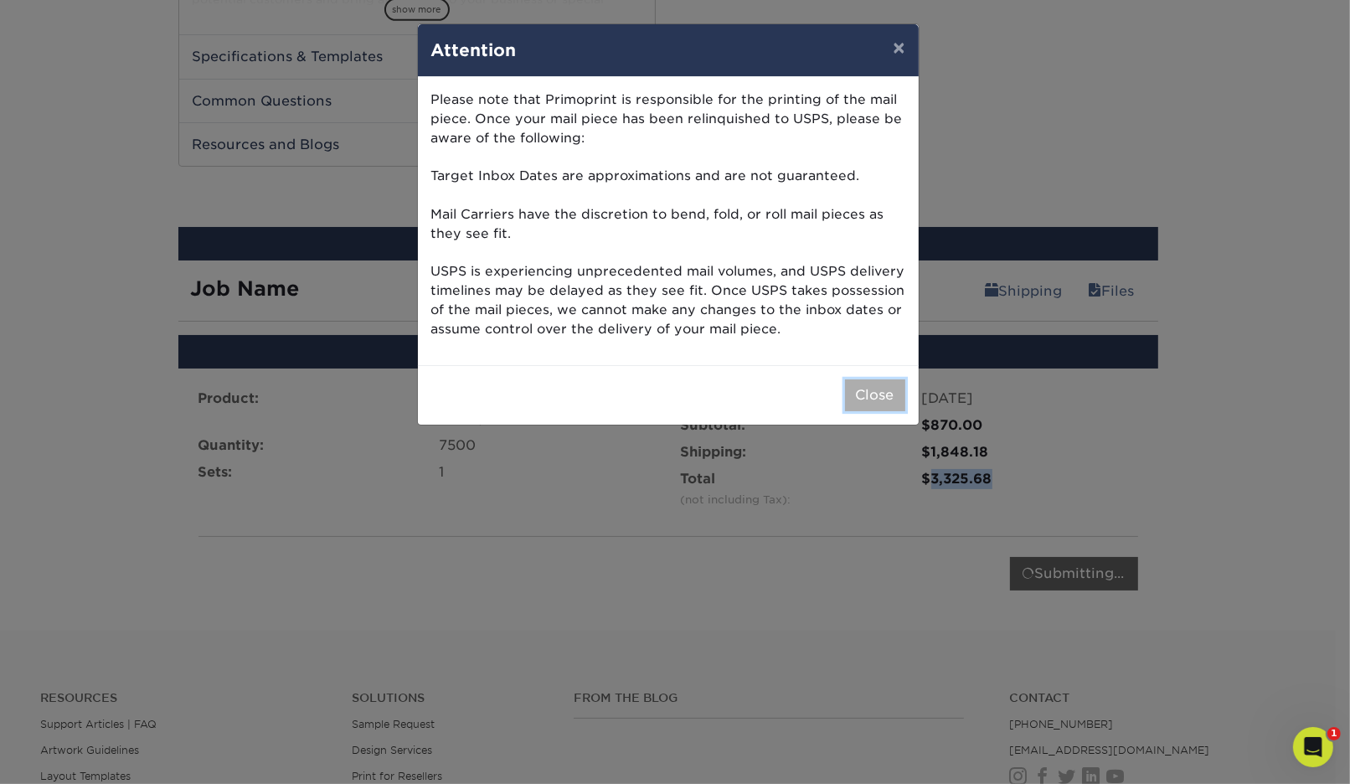
click at [880, 403] on button "Close" at bounding box center [875, 395] width 60 height 32
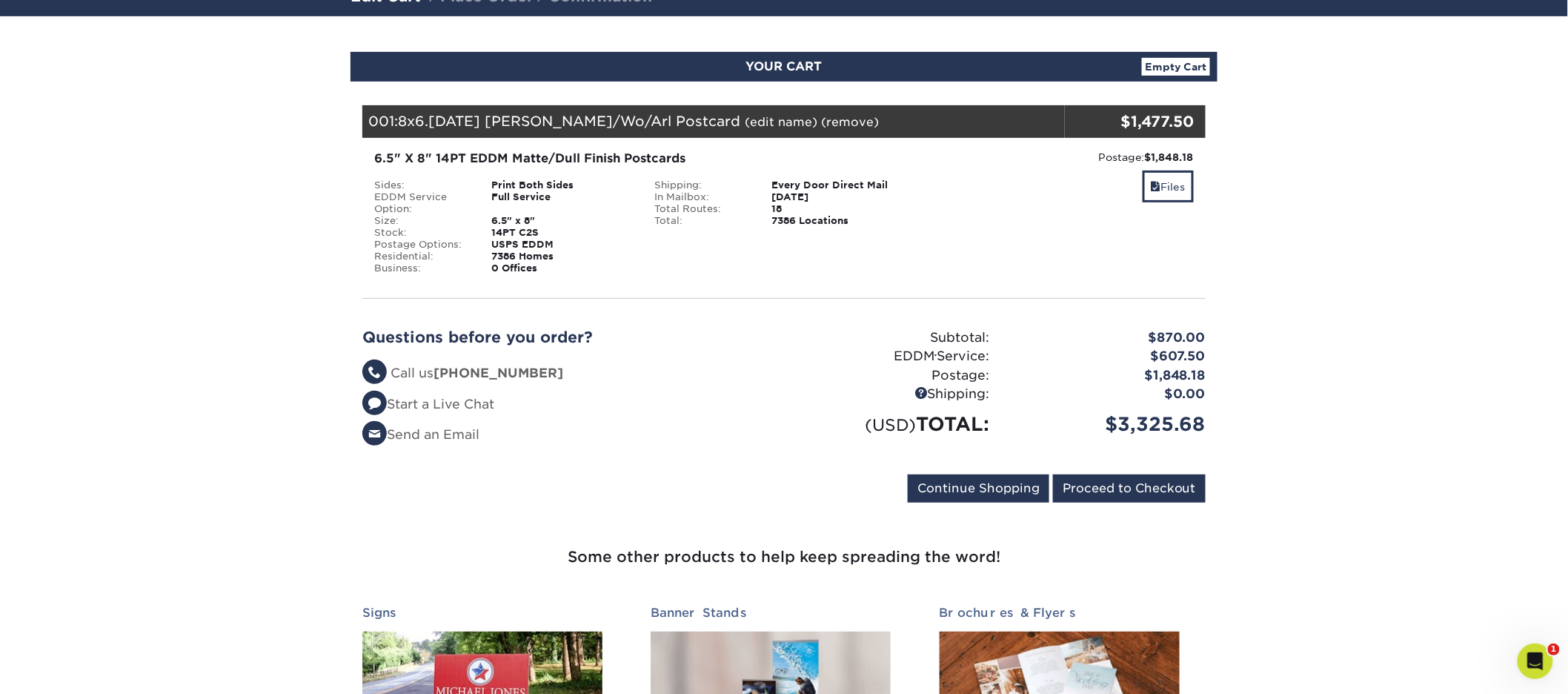
scroll to position [123, 0]
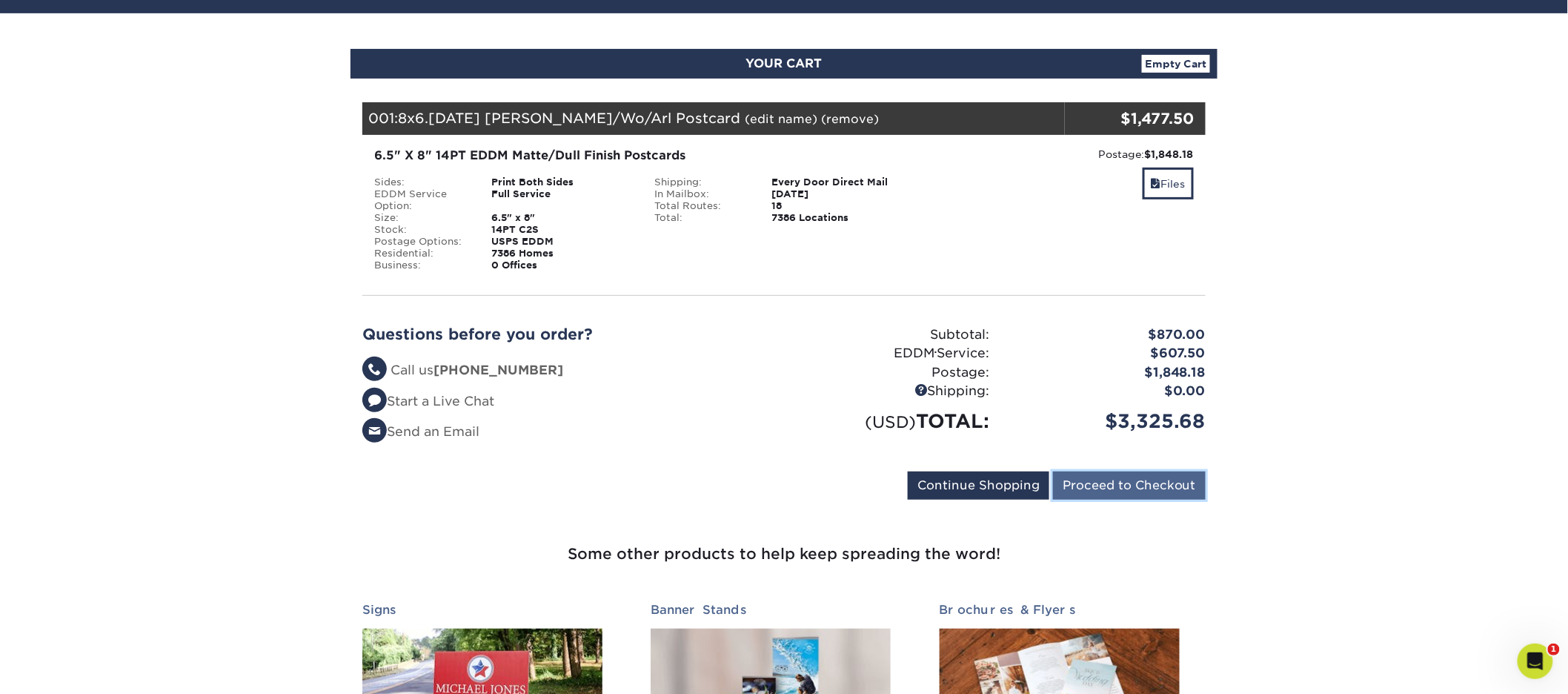
click at [1151, 494] on input "Proceed to Checkout" at bounding box center [1129, 486] width 153 height 28
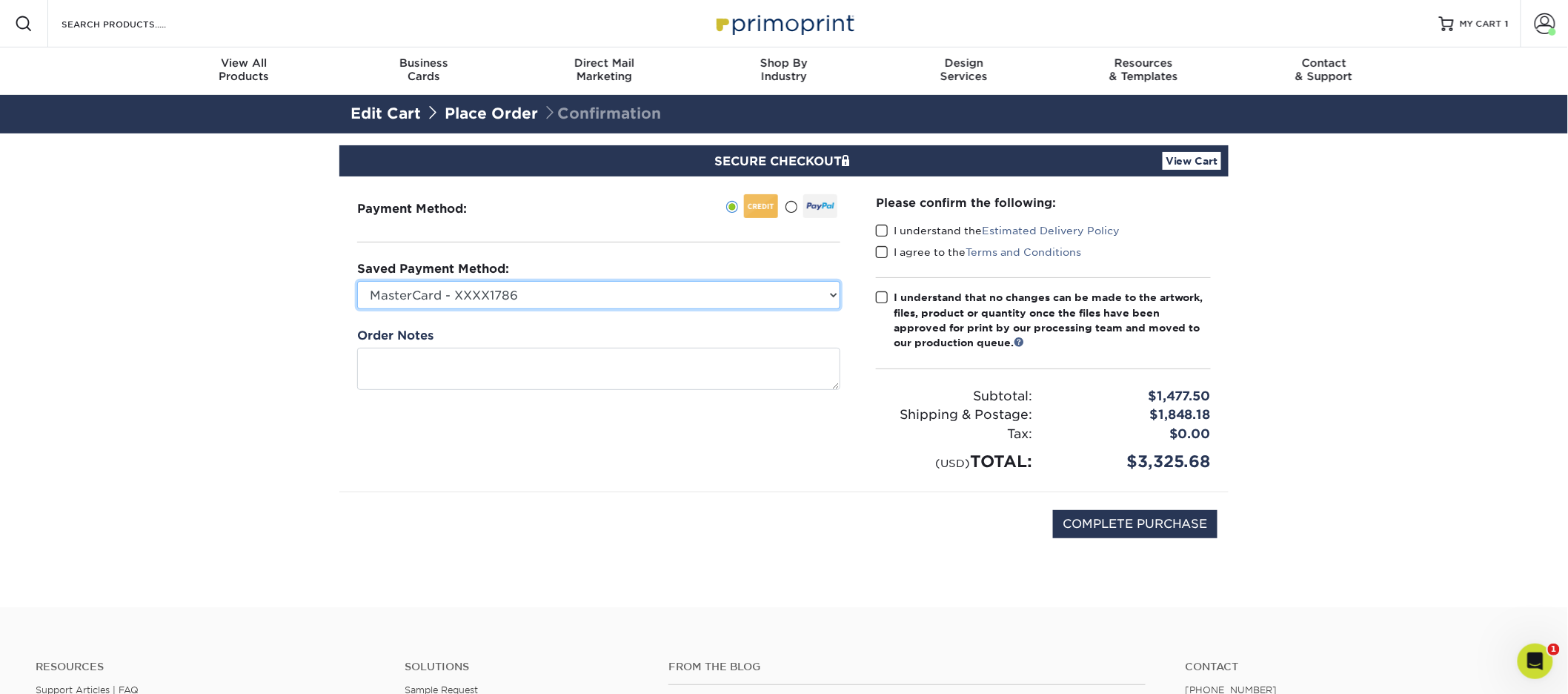
click at [666, 293] on select "MasterCard - XXXX1786 MasterCard - XXXX9438 New Credit Card" at bounding box center [599, 295] width 483 height 28
select select "75016"
drag, startPoint x: 885, startPoint y: 229, endPoint x: 879, endPoint y: 245, distance: 17.1
click at [884, 229] on span at bounding box center [882, 231] width 12 height 14
click at [0, 0] on input "I understand the Estimated Delivery Policy" at bounding box center [0, 0] width 0 height 0
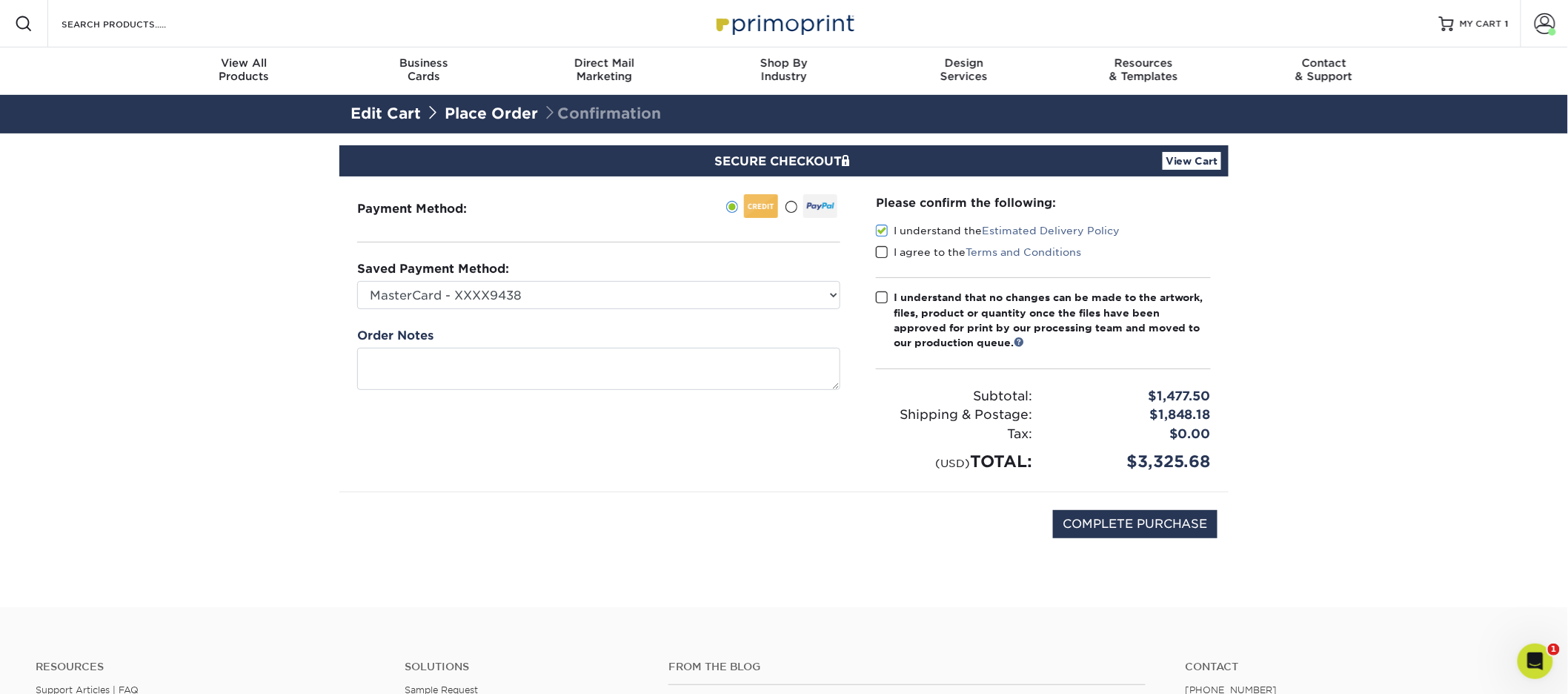
click at [882, 252] on span at bounding box center [882, 252] width 12 height 14
click at [0, 0] on input "I agree to the Terms and Conditions" at bounding box center [0, 0] width 0 height 0
click at [882, 295] on span at bounding box center [882, 297] width 12 height 14
click at [0, 0] on input "I understand that no changes can be made to the artwork, files, product or quan…" at bounding box center [0, 0] width 0 height 0
click at [1153, 531] on input "COMPLETE PURCHASE" at bounding box center [1135, 524] width 165 height 28
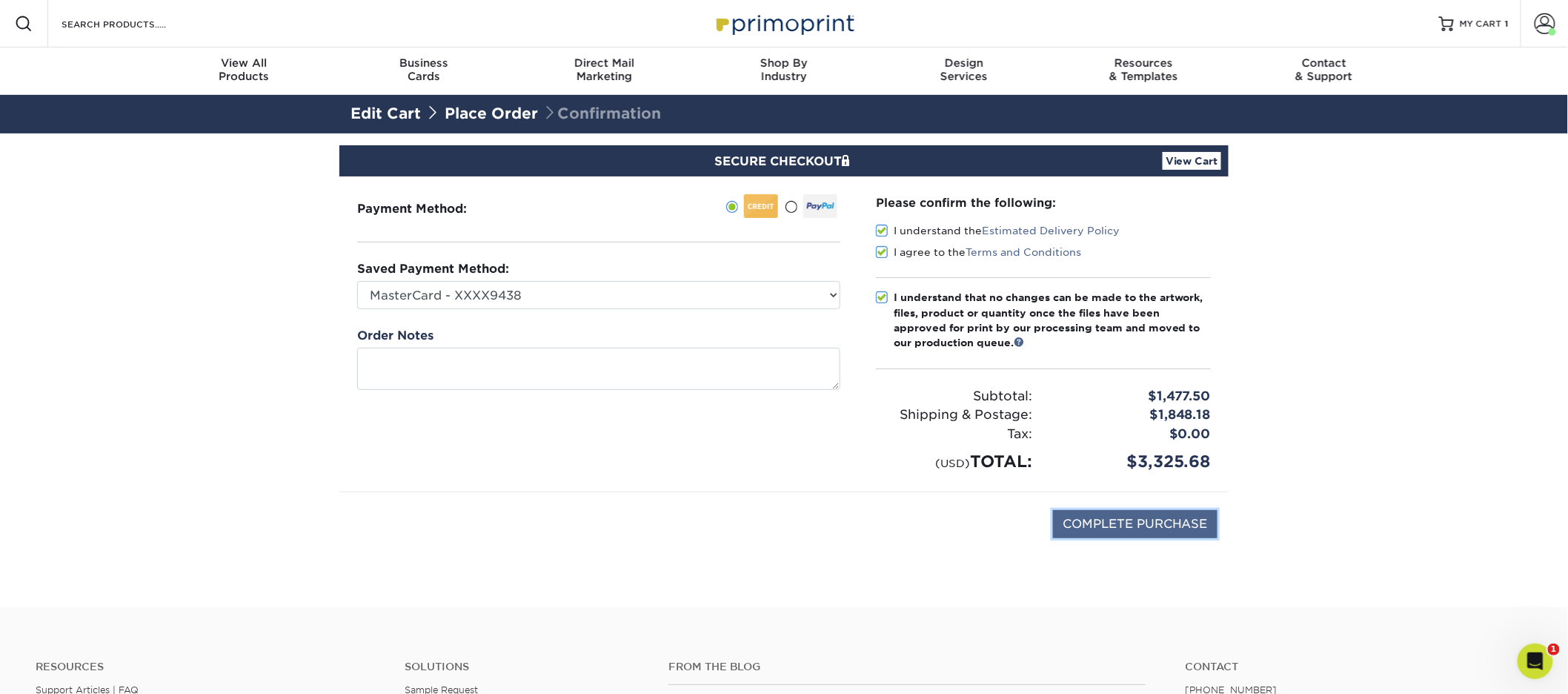
type input "PROCESSING, PLEASE WAIT..."
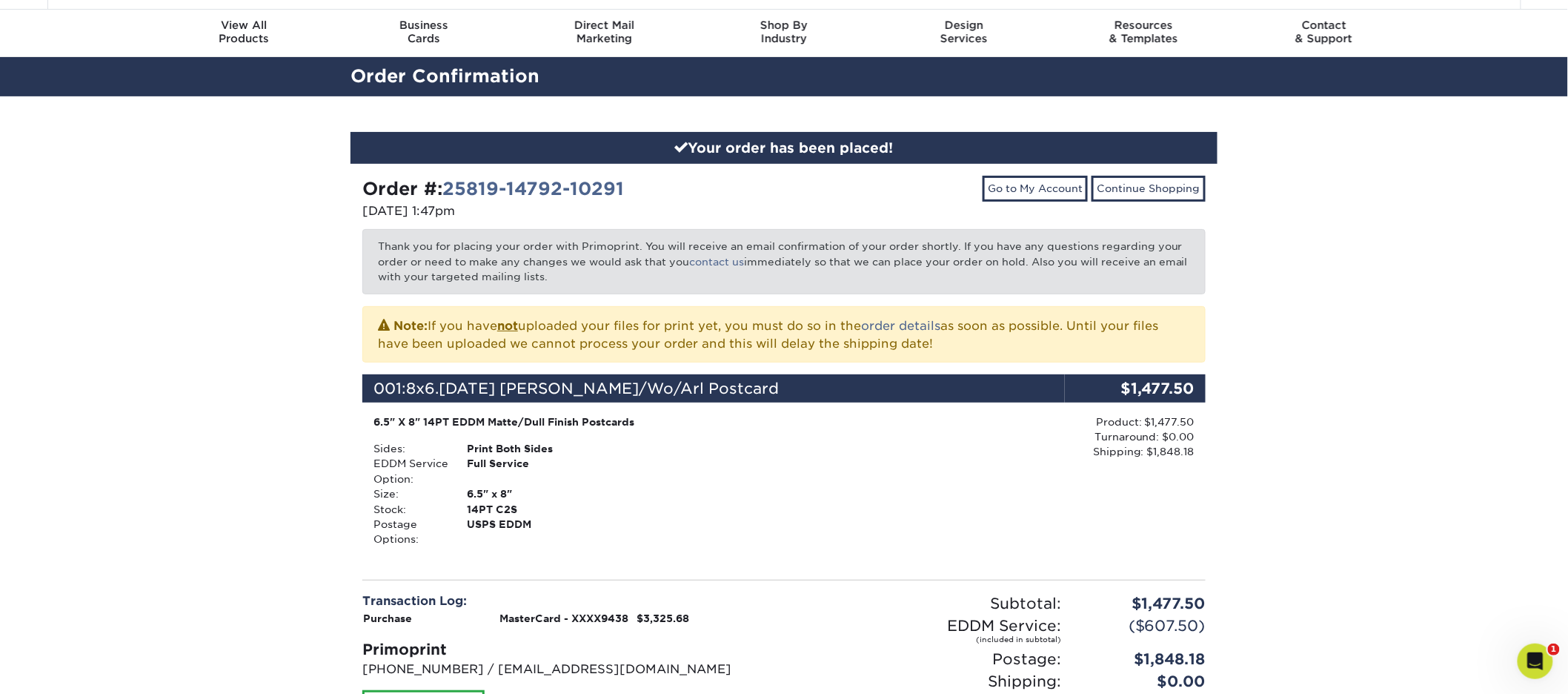
scroll to position [35, 0]
